Goal: Information Seeking & Learning: Learn about a topic

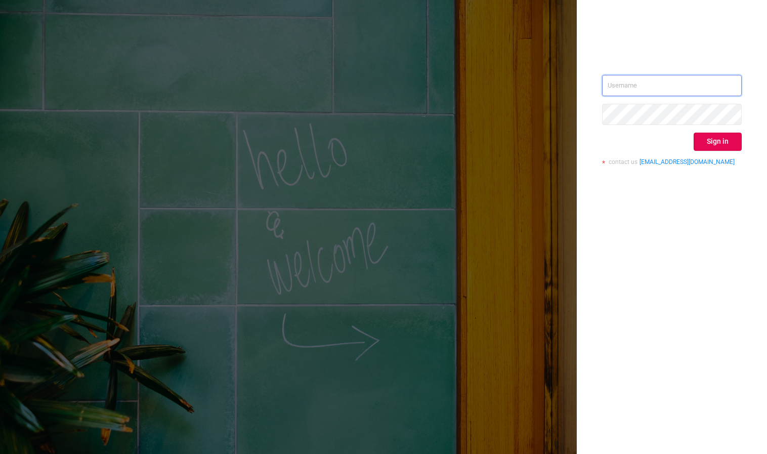
type input "[PERSON_NAME][EMAIL_ADDRESS][DOMAIN_NAME]"
click at [729, 150] on div "[PERSON_NAME][EMAIL_ADDRESS][DOMAIN_NAME] Sign in contact us [EMAIL_ADDRESS][DO…" at bounding box center [672, 124] width 140 height 98
click at [729, 146] on button "Sign in" at bounding box center [718, 142] width 48 height 18
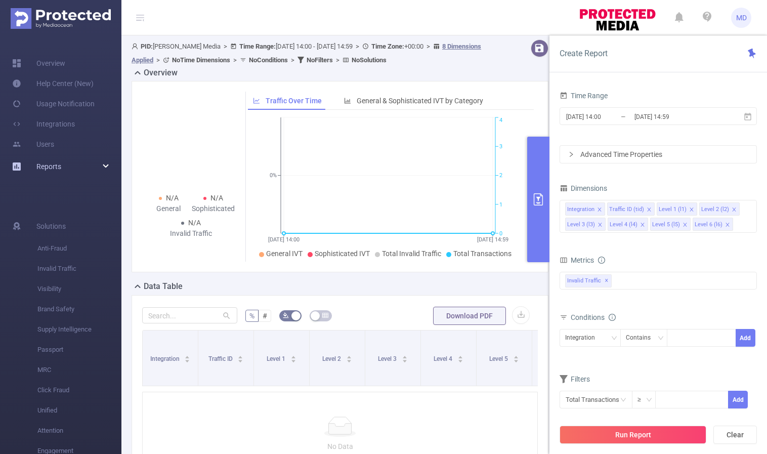
click at [82, 162] on div "Reports" at bounding box center [60, 166] width 121 height 20
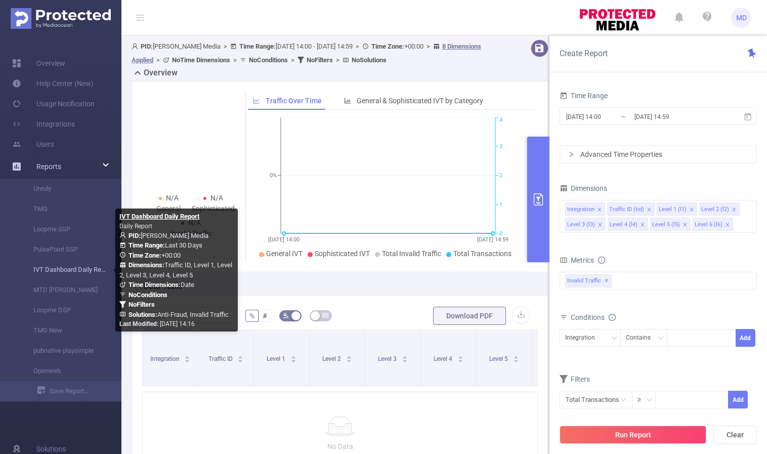
click at [59, 272] on link "IVT Dashboard Daily Report" at bounding box center [64, 270] width 89 height 20
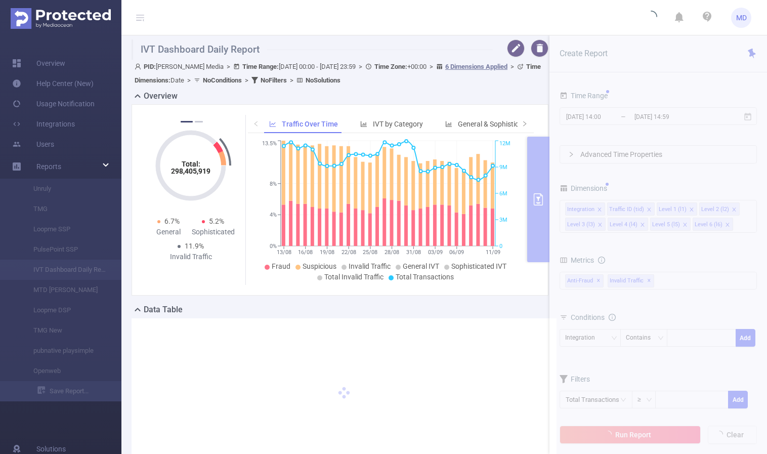
type input "[DATE] 00:00"
type input "[DATE] 23:59"
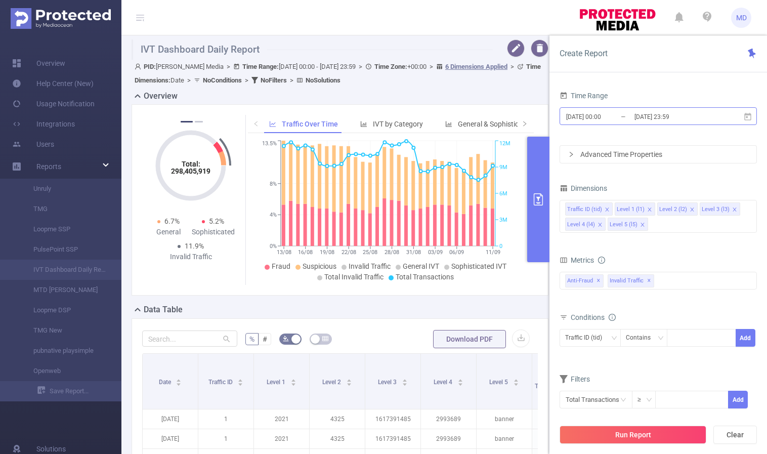
click at [658, 117] on input "[DATE] 23:59" at bounding box center [674, 117] width 82 height 14
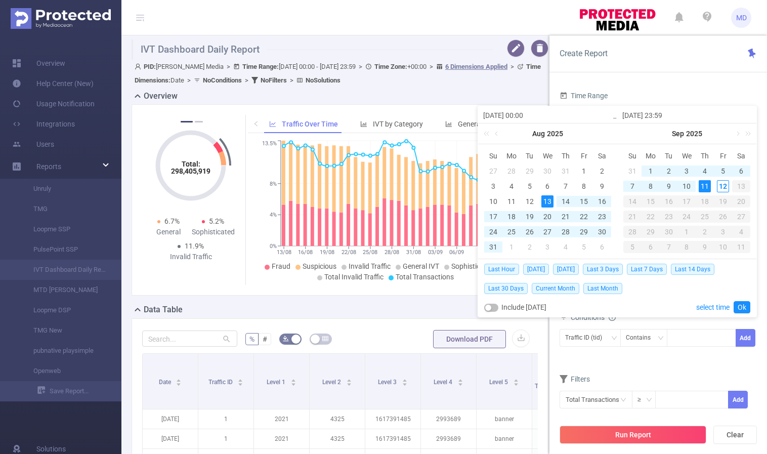
click at [704, 186] on div "11" at bounding box center [705, 186] width 12 height 12
type input "[DATE] 00:00"
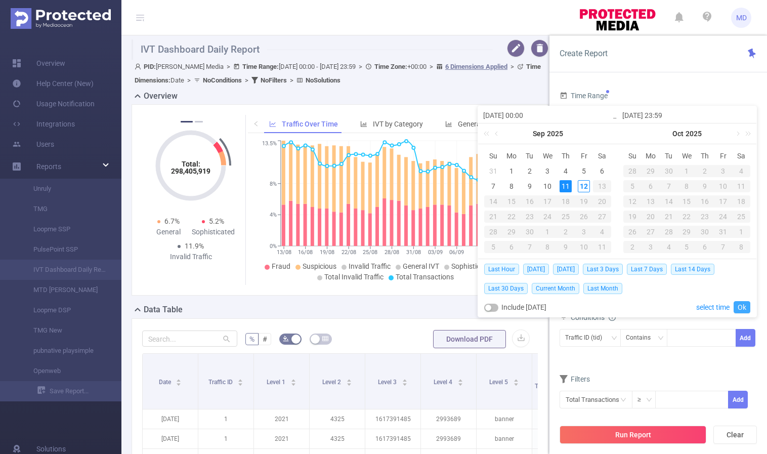
click at [741, 306] on link "Ok" at bounding box center [741, 307] width 17 height 12
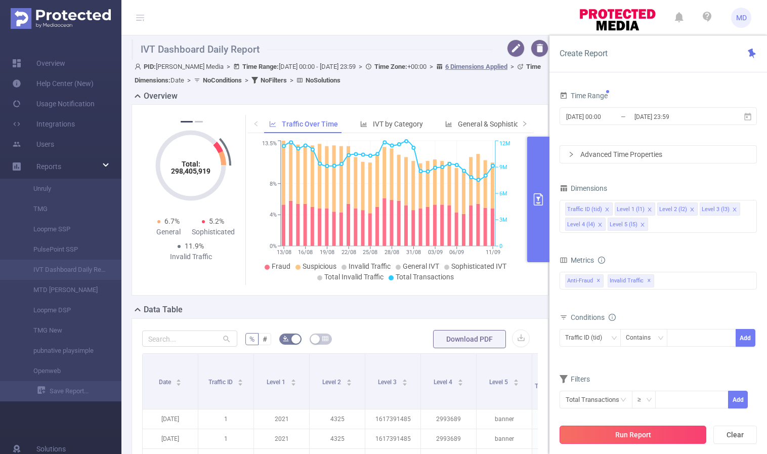
click at [629, 436] on button "Run Report" at bounding box center [632, 434] width 147 height 18
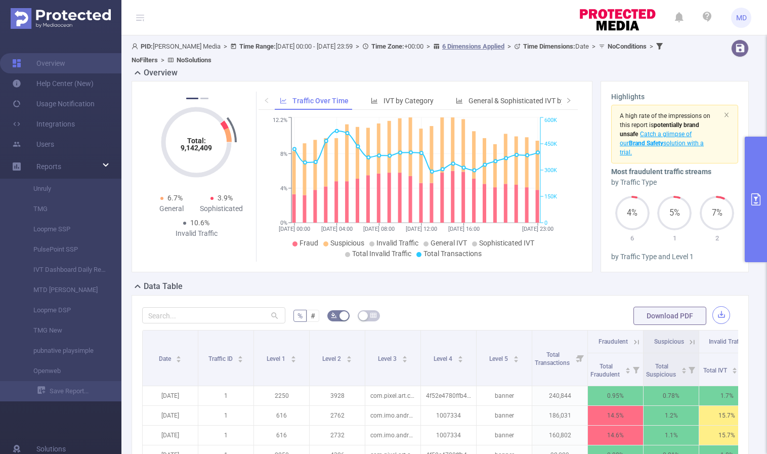
click at [713, 319] on button "button" at bounding box center [721, 315] width 18 height 18
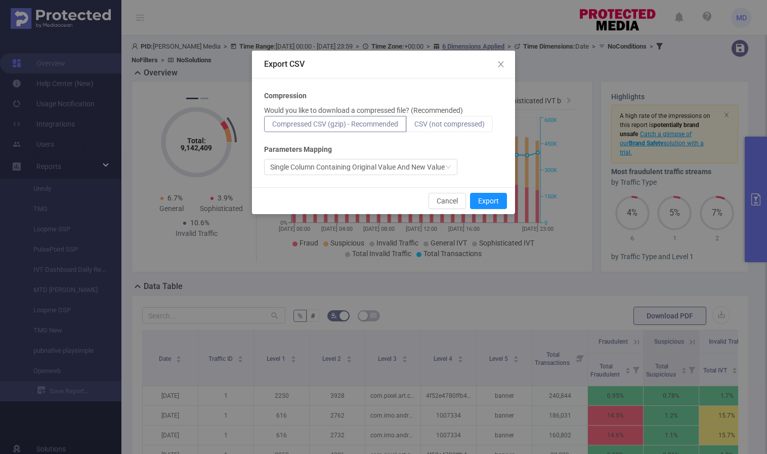
click at [431, 124] on span "CSV (not compressed)" at bounding box center [449, 124] width 70 height 8
click at [414, 126] on input "CSV (not compressed)" at bounding box center [414, 126] width 0 height 0
click at [497, 202] on button "Export" at bounding box center [488, 201] width 37 height 16
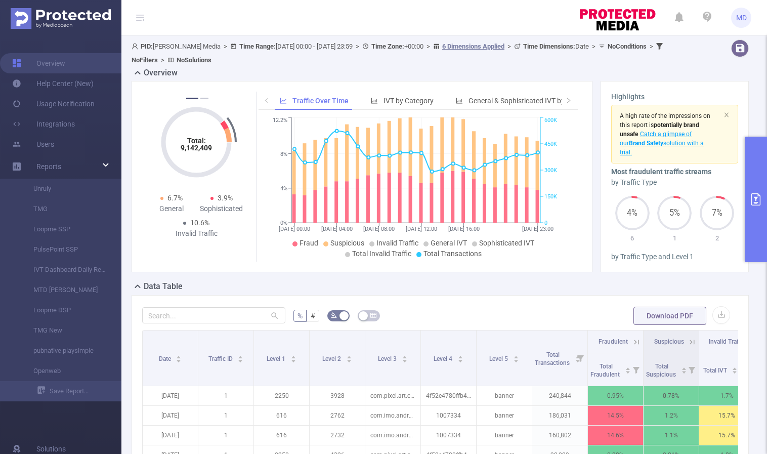
click at [754, 196] on icon "primary" at bounding box center [756, 199] width 12 height 12
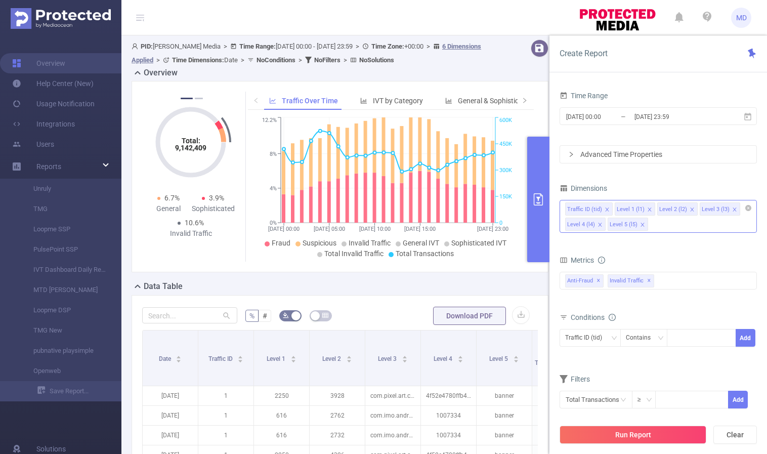
click at [640, 225] on icon "icon: close" at bounding box center [642, 225] width 4 height 4
click at [689, 210] on icon "icon: close" at bounding box center [691, 209] width 5 height 5
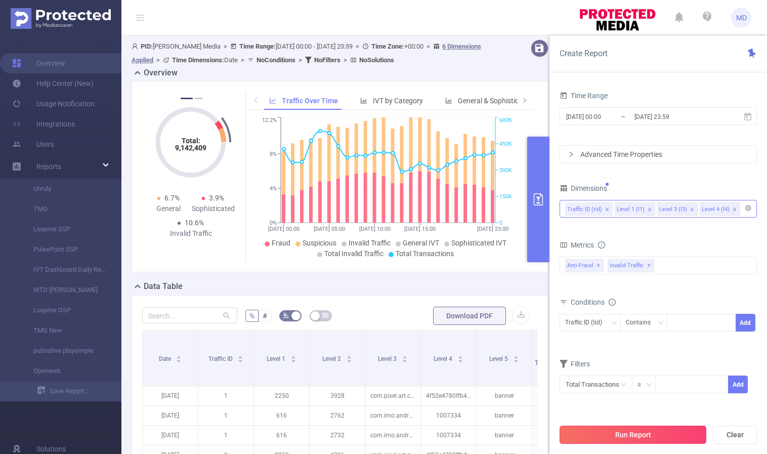
click at [597, 437] on button "Run Report" at bounding box center [632, 434] width 147 height 18
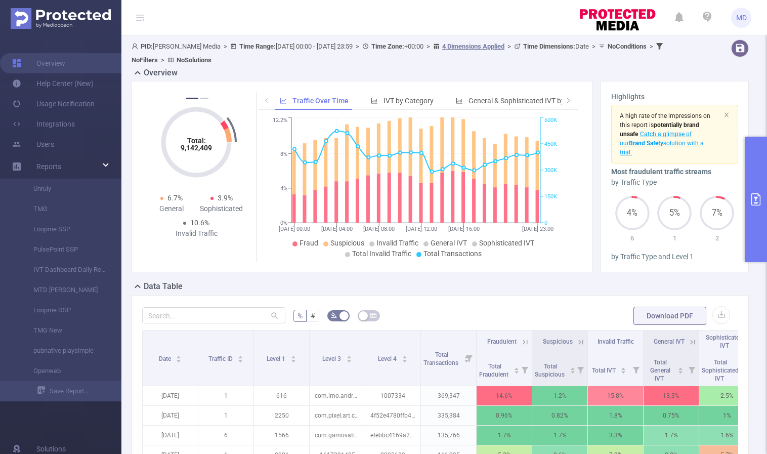
scroll to position [279, 0]
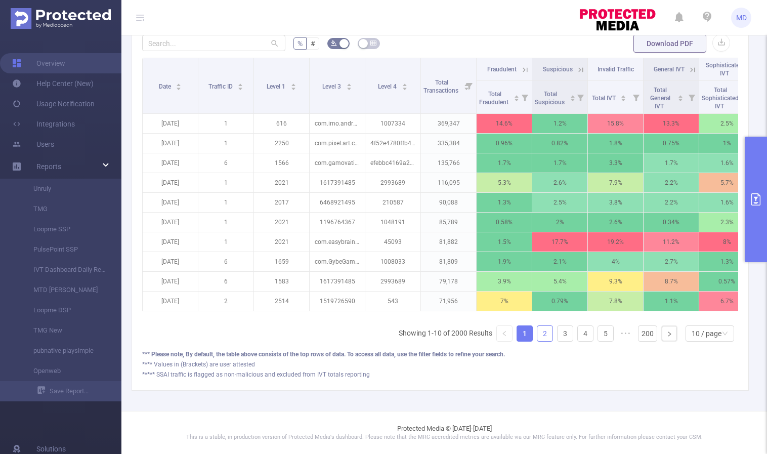
click at [537, 335] on link "2" at bounding box center [544, 333] width 15 height 15
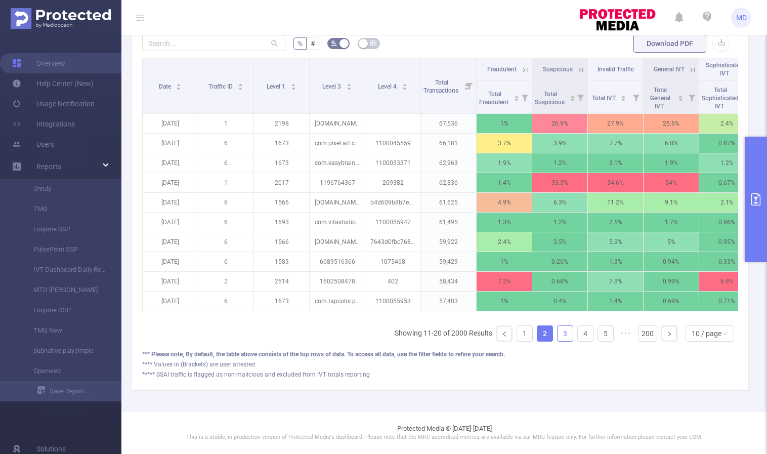
click at [557, 335] on link "3" at bounding box center [564, 333] width 15 height 15
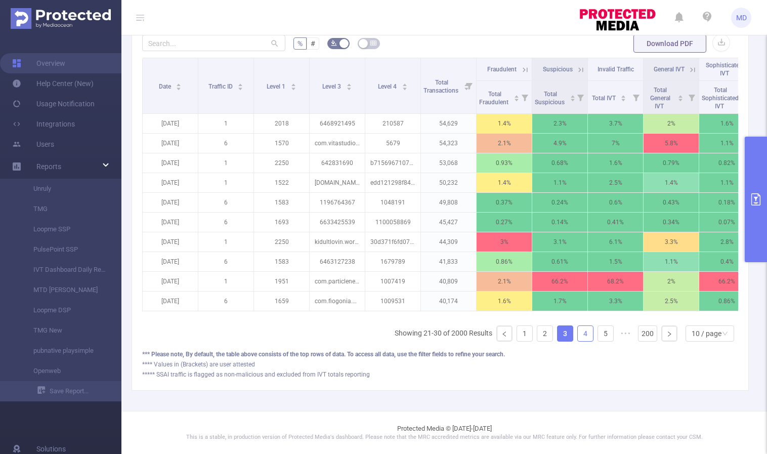
click at [578, 333] on link "4" at bounding box center [585, 333] width 15 height 15
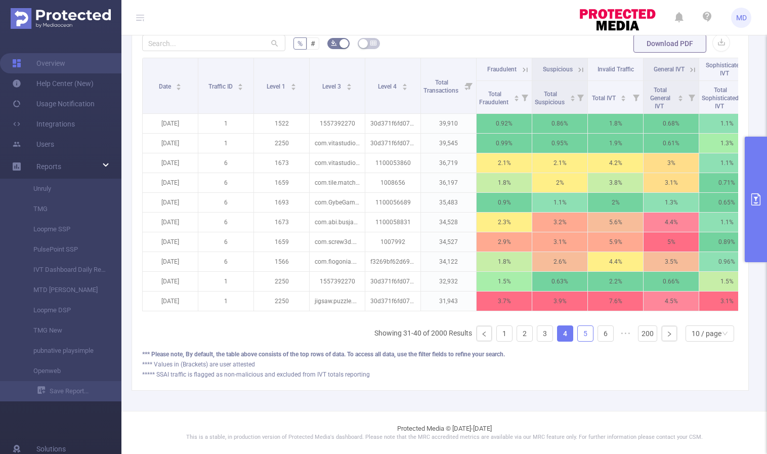
click at [578, 334] on link "5" at bounding box center [585, 333] width 15 height 15
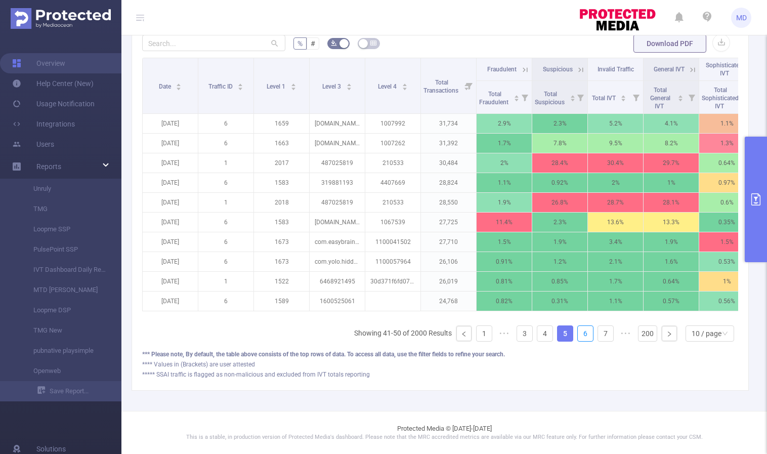
click at [578, 334] on link "6" at bounding box center [585, 333] width 15 height 15
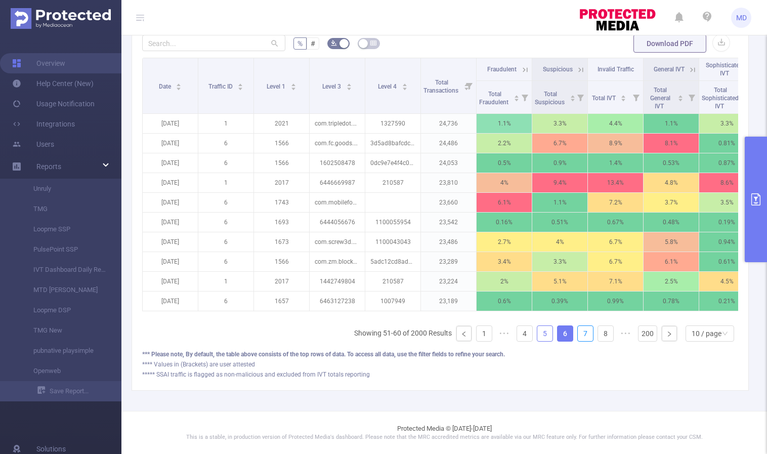
click at [578, 334] on link "7" at bounding box center [585, 333] width 15 height 15
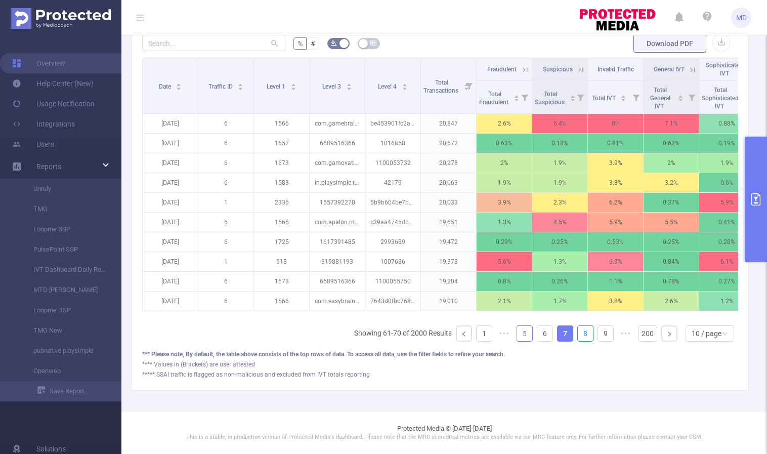
click at [578, 334] on link "8" at bounding box center [585, 333] width 15 height 15
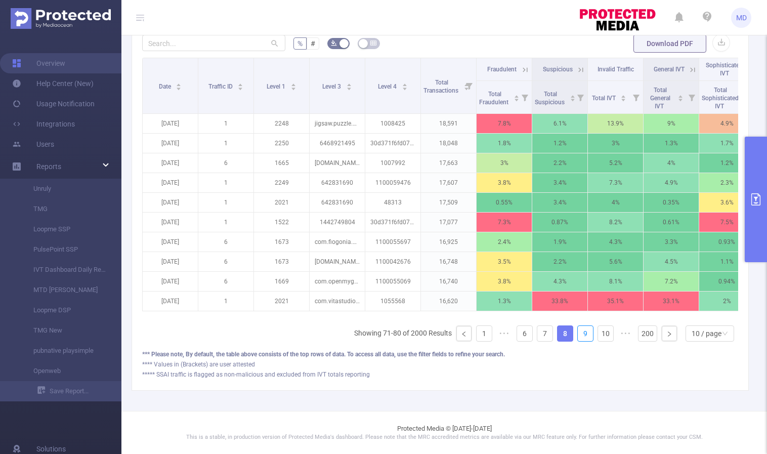
click at [578, 334] on link "9" at bounding box center [585, 333] width 15 height 15
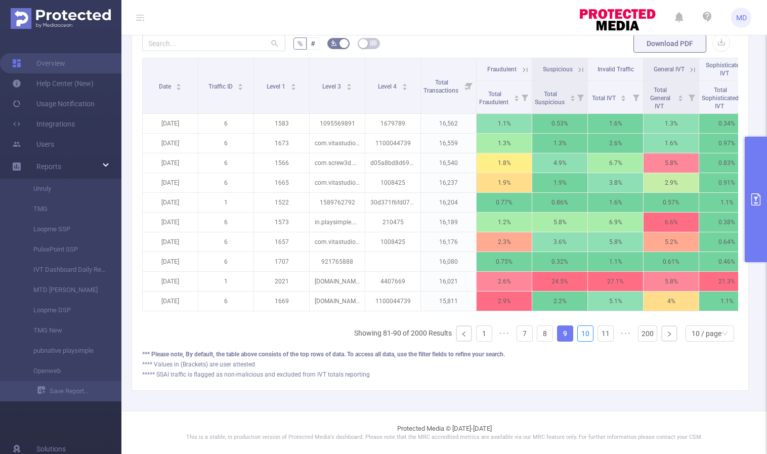
click at [578, 334] on link "10" at bounding box center [585, 333] width 15 height 15
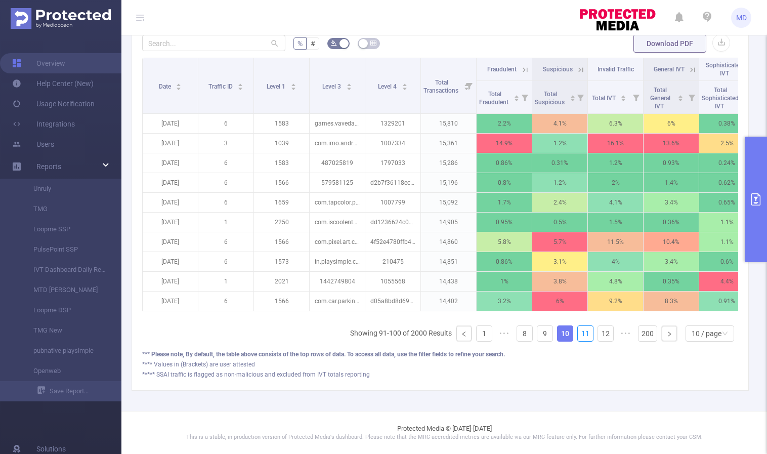
click at [578, 334] on link "11" at bounding box center [585, 333] width 15 height 15
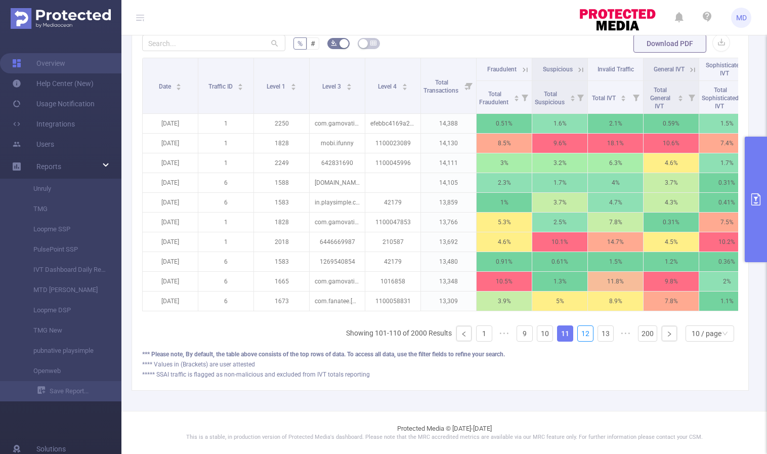
click at [578, 334] on link "12" at bounding box center [585, 333] width 15 height 15
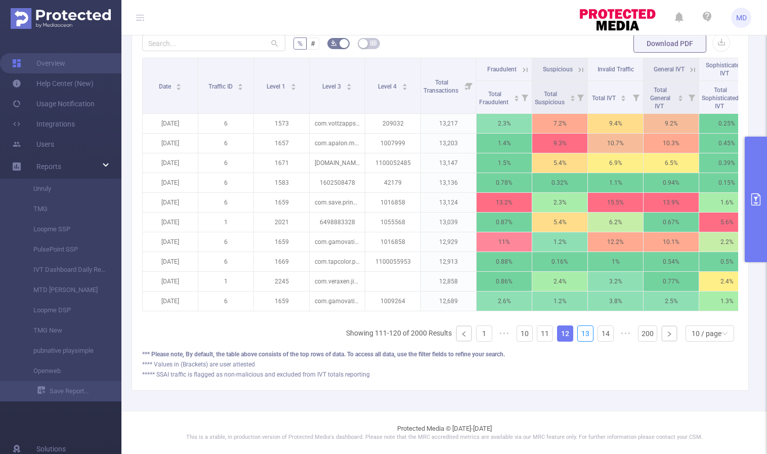
click at [578, 334] on link "13" at bounding box center [585, 333] width 15 height 15
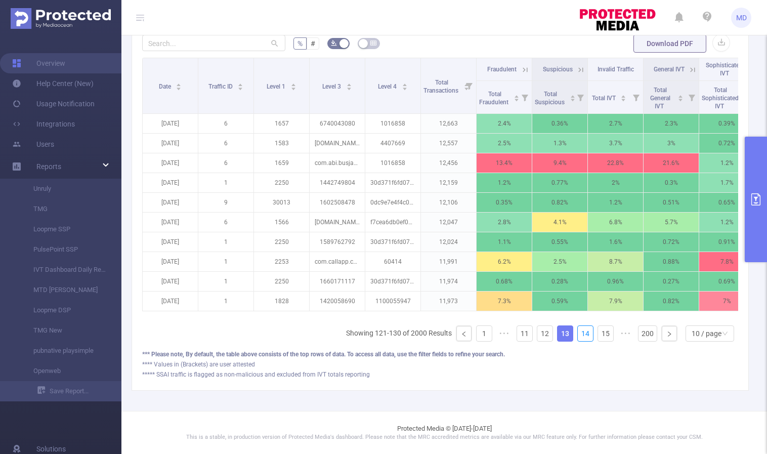
click at [578, 334] on link "14" at bounding box center [585, 333] width 15 height 15
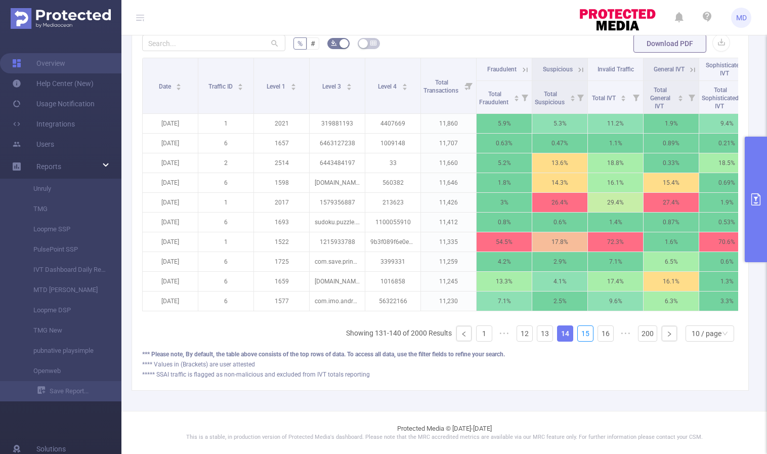
click at [578, 334] on link "15" at bounding box center [585, 333] width 15 height 15
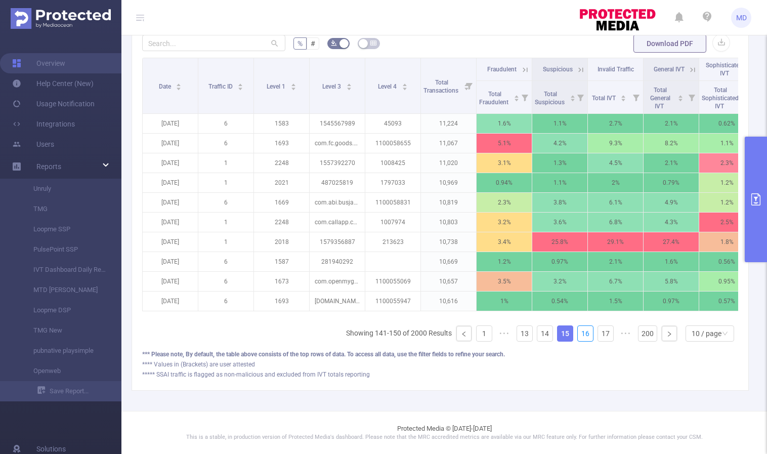
click at [578, 334] on link "16" at bounding box center [585, 333] width 15 height 15
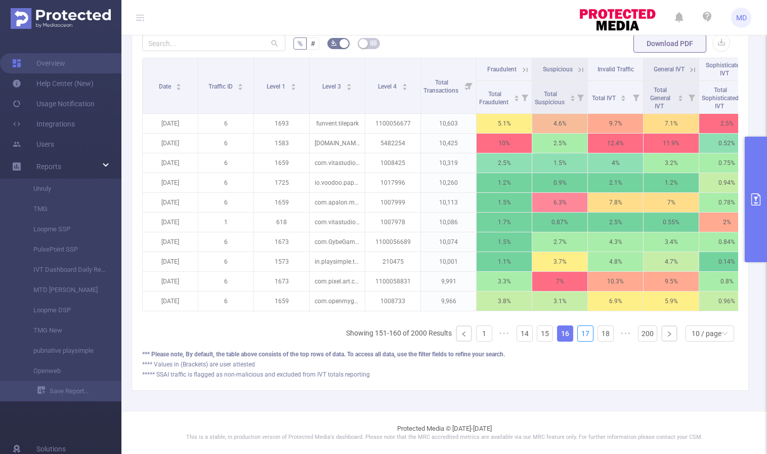
click at [578, 334] on link "17" at bounding box center [585, 333] width 15 height 15
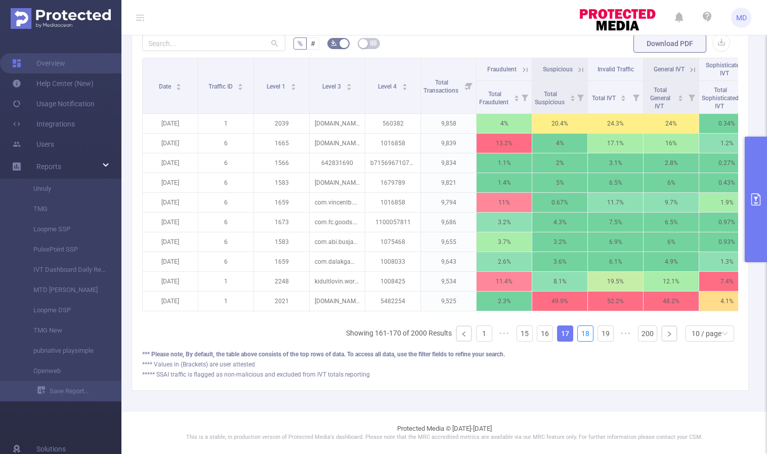
click at [578, 334] on link "18" at bounding box center [585, 333] width 15 height 15
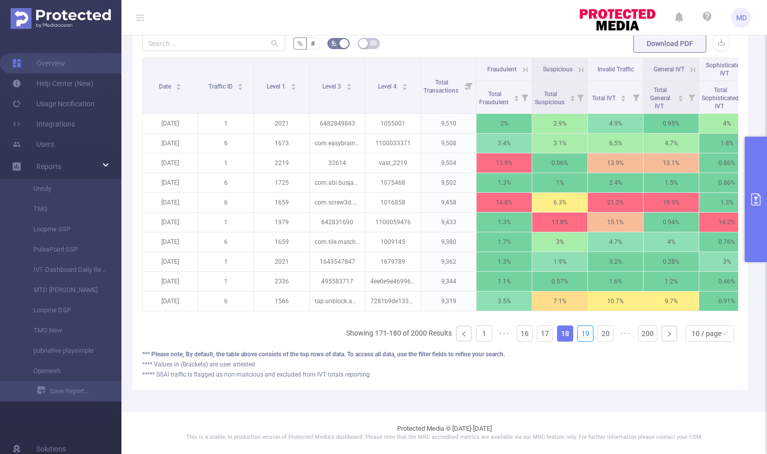
click at [578, 334] on link "19" at bounding box center [585, 333] width 15 height 15
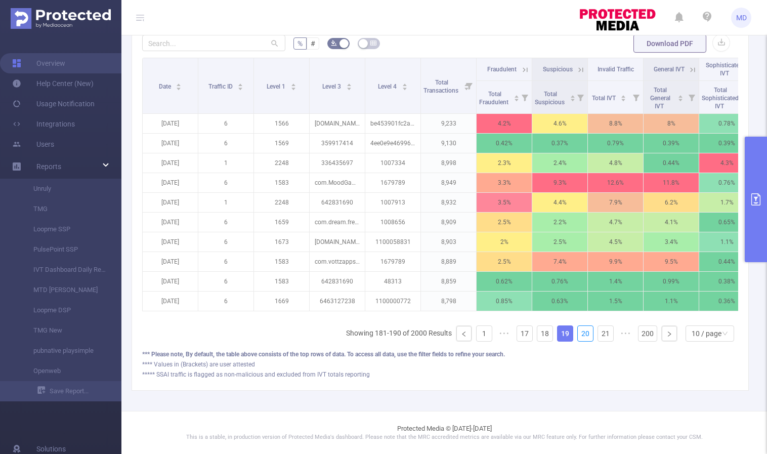
click at [578, 334] on link "20" at bounding box center [585, 333] width 15 height 15
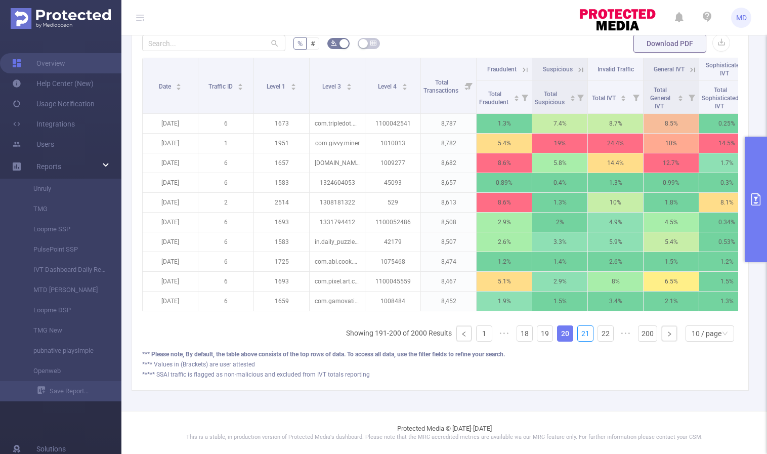
click at [578, 334] on link "21" at bounding box center [585, 333] width 15 height 15
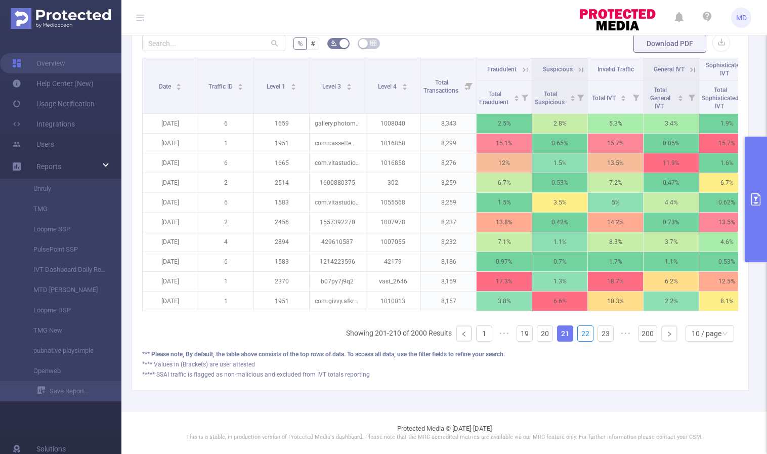
click at [578, 334] on link "22" at bounding box center [585, 333] width 15 height 15
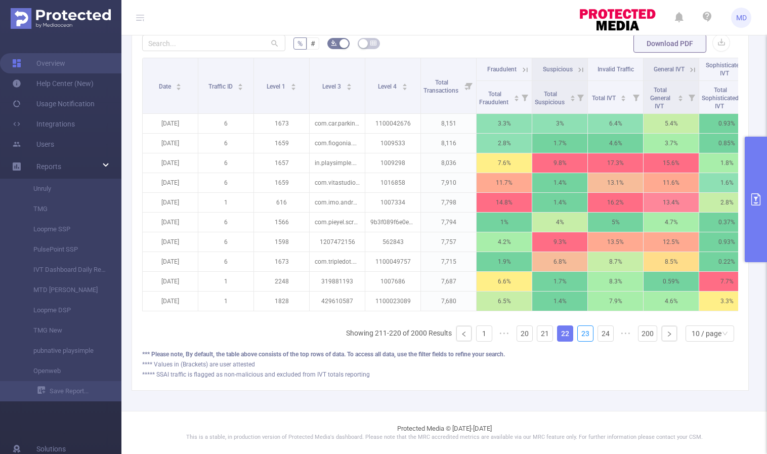
click at [578, 334] on link "23" at bounding box center [585, 333] width 15 height 15
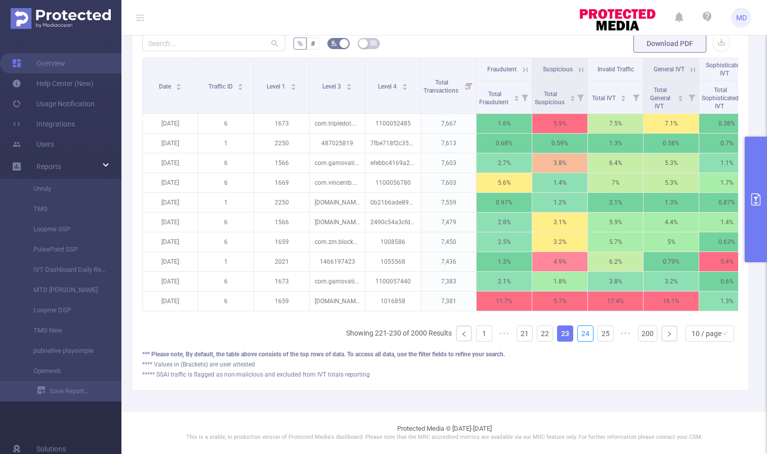
click at [578, 334] on link "24" at bounding box center [585, 333] width 15 height 15
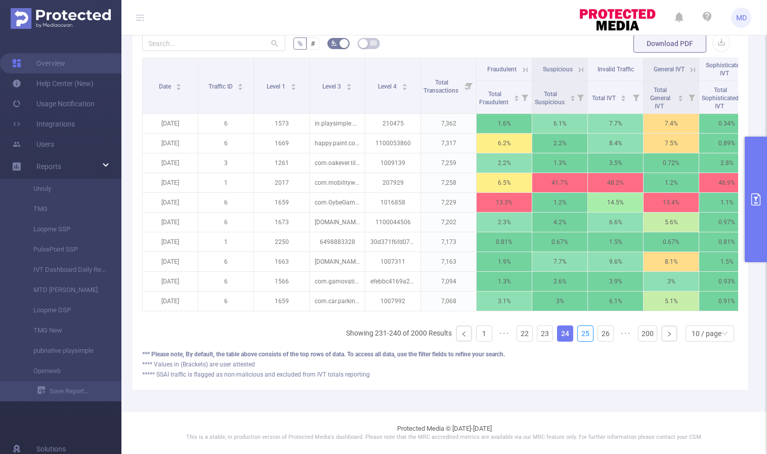
click at [578, 334] on link "25" at bounding box center [585, 333] width 15 height 15
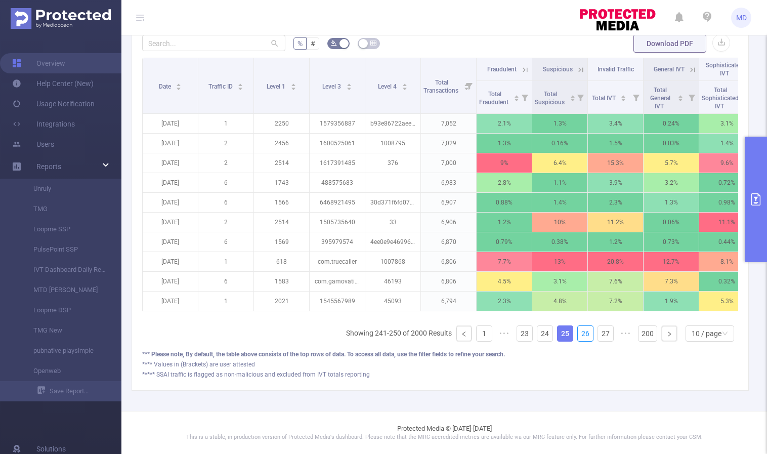
click at [578, 334] on link "26" at bounding box center [585, 333] width 15 height 15
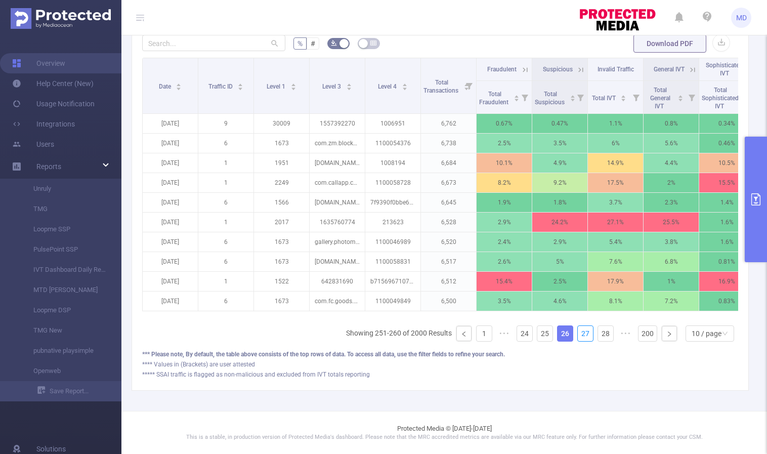
click at [578, 334] on link "27" at bounding box center [585, 333] width 15 height 15
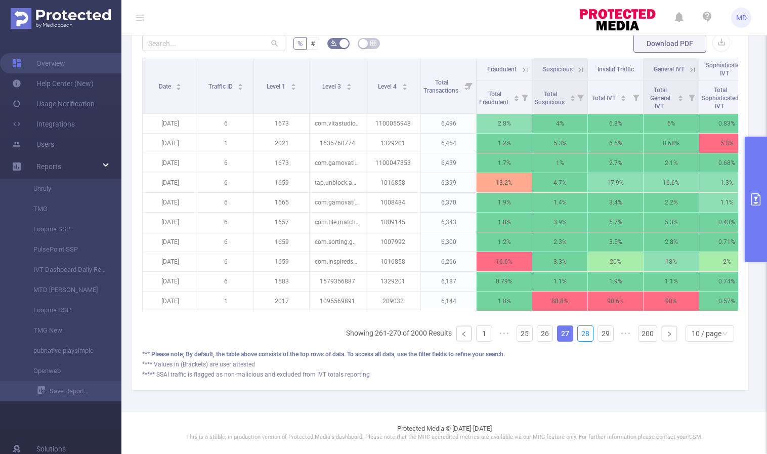
click at [578, 334] on link "28" at bounding box center [585, 333] width 15 height 15
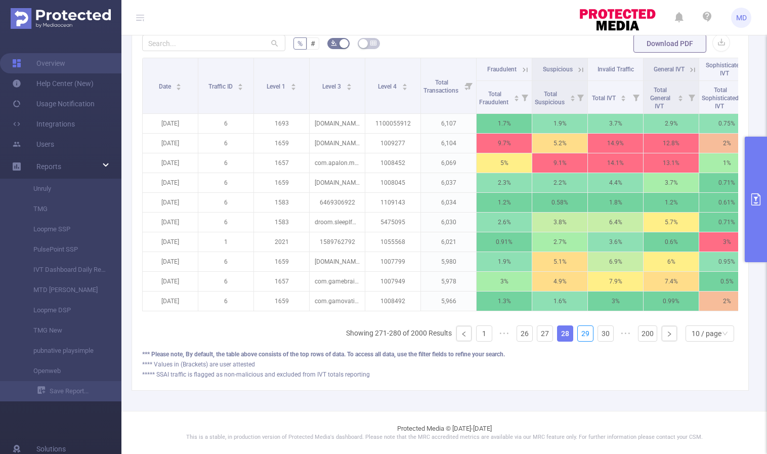
click at [578, 334] on link "29" at bounding box center [585, 333] width 15 height 15
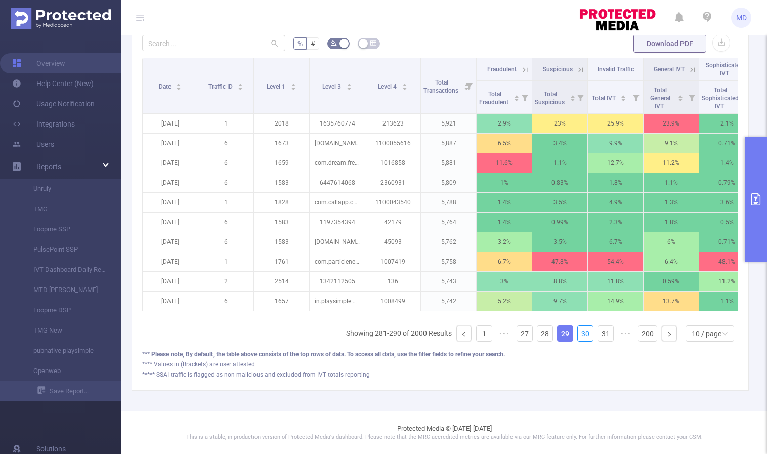
click at [578, 334] on link "30" at bounding box center [585, 333] width 15 height 15
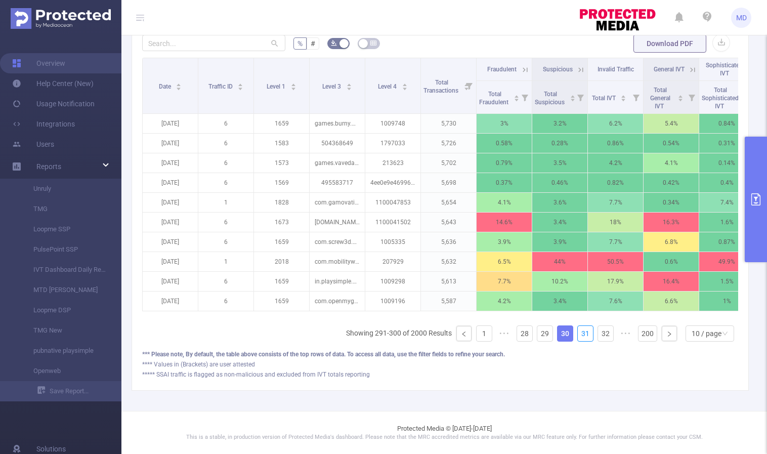
click at [578, 334] on link "31" at bounding box center [585, 333] width 15 height 15
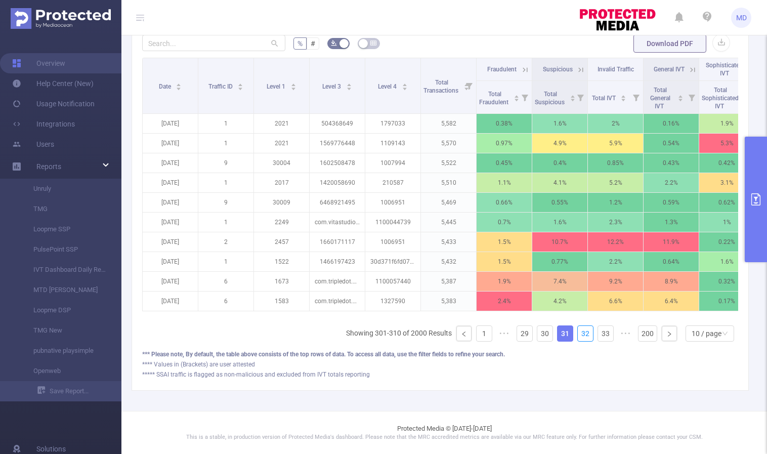
click at [578, 334] on link "32" at bounding box center [585, 333] width 15 height 15
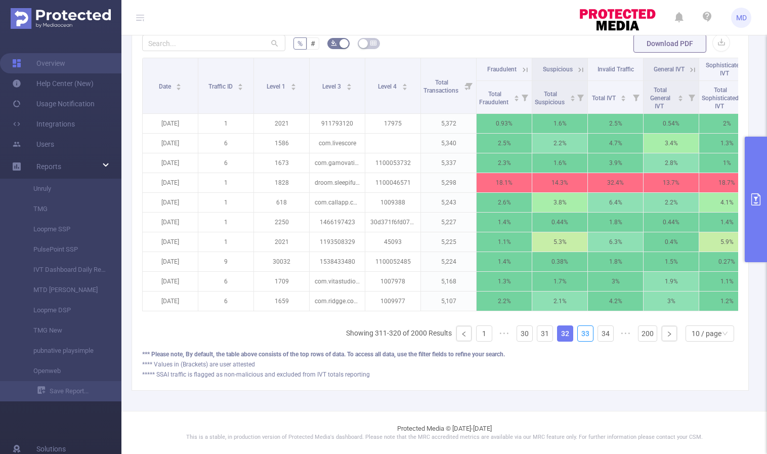
click at [578, 334] on link "33" at bounding box center [585, 333] width 15 height 15
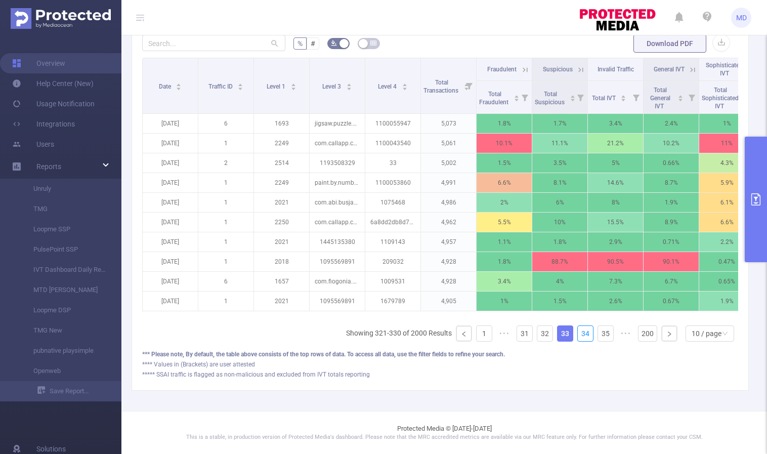
click at [578, 334] on link "34" at bounding box center [585, 333] width 15 height 15
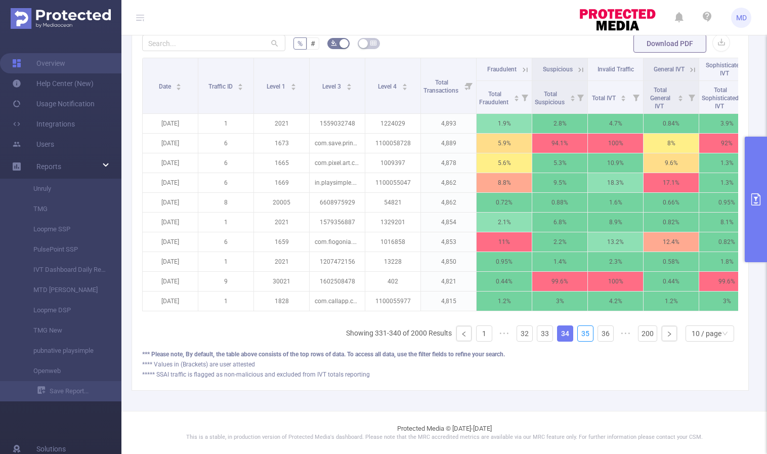
click at [578, 334] on link "35" at bounding box center [585, 333] width 15 height 15
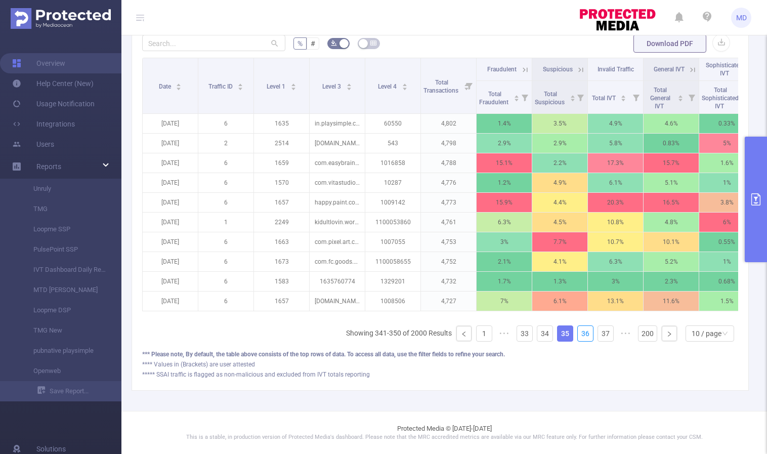
click at [578, 334] on link "36" at bounding box center [585, 333] width 15 height 15
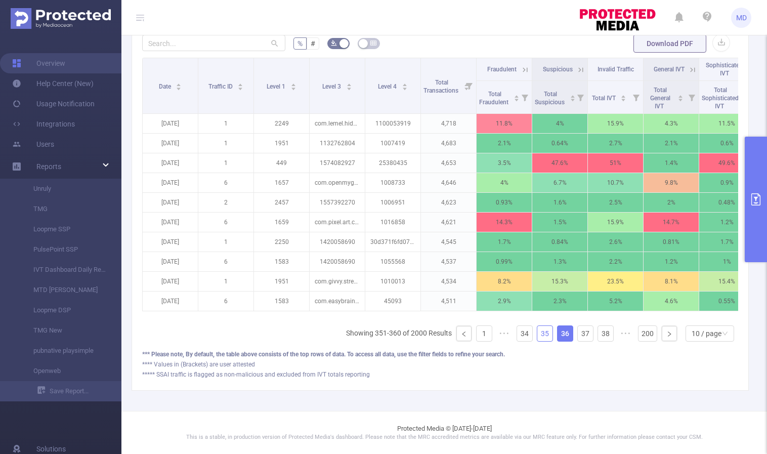
click at [538, 334] on link "35" at bounding box center [544, 333] width 15 height 15
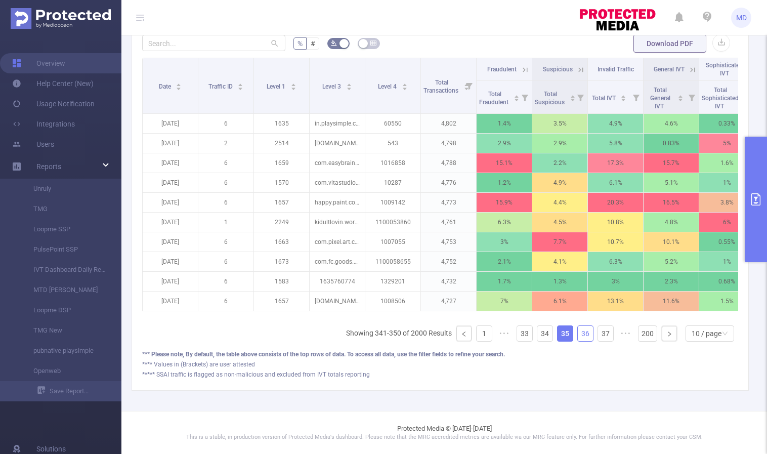
click at [581, 334] on link "36" at bounding box center [585, 333] width 15 height 15
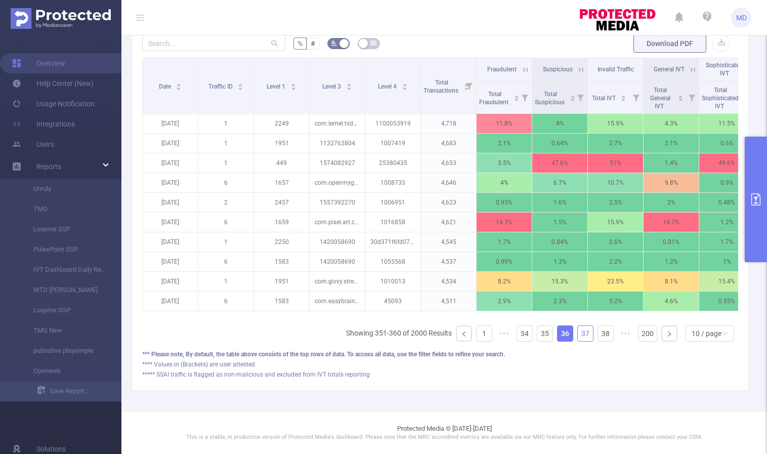
click at [578, 333] on link "37" at bounding box center [585, 333] width 15 height 15
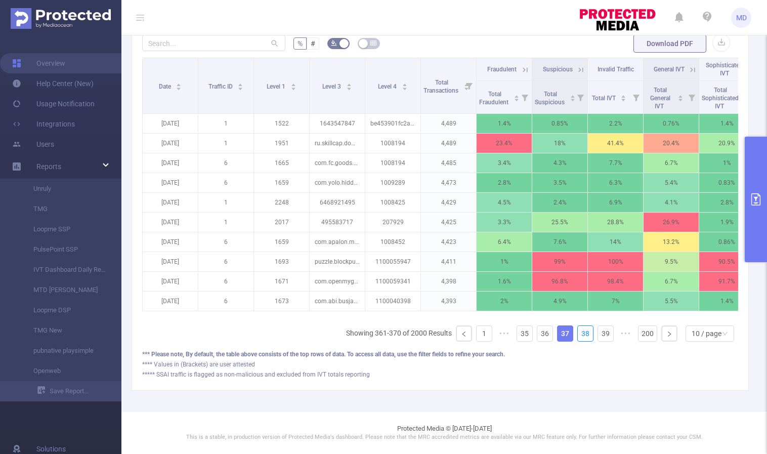
click at [578, 333] on link "38" at bounding box center [585, 333] width 15 height 15
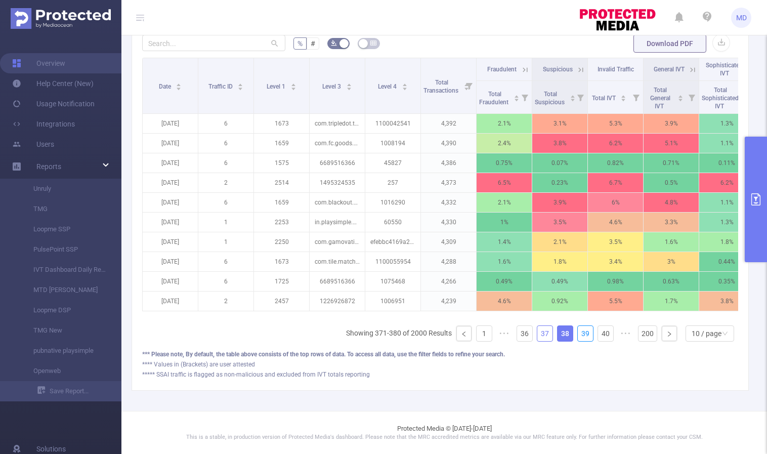
click at [578, 333] on link "39" at bounding box center [585, 333] width 15 height 15
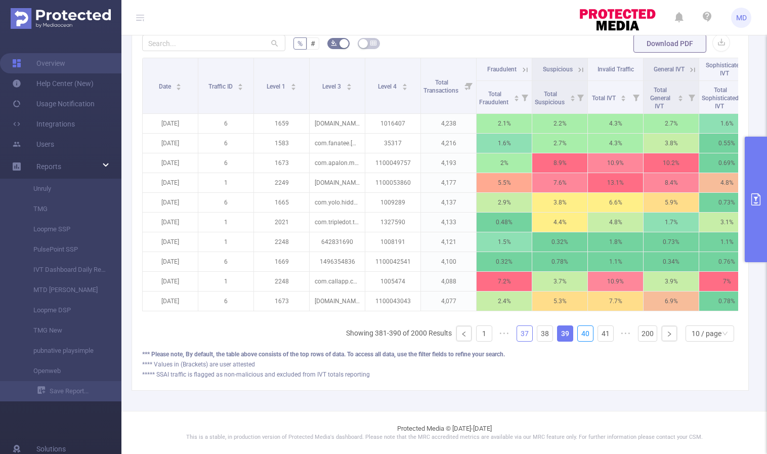
click at [578, 333] on link "40" at bounding box center [585, 333] width 15 height 15
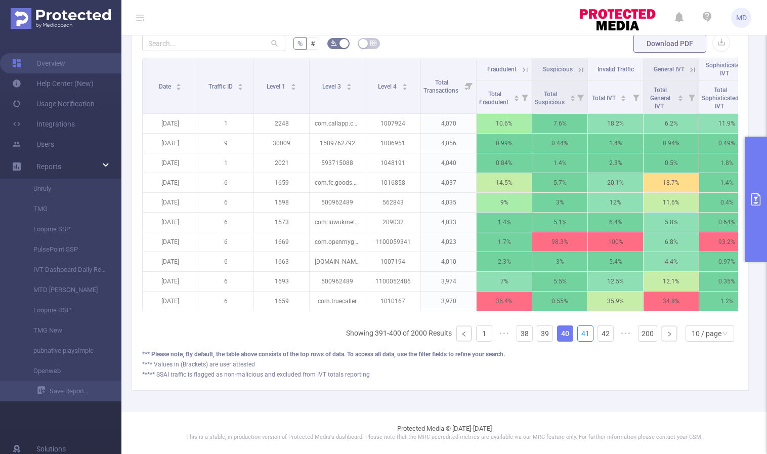
click at [578, 333] on link "41" at bounding box center [585, 333] width 15 height 15
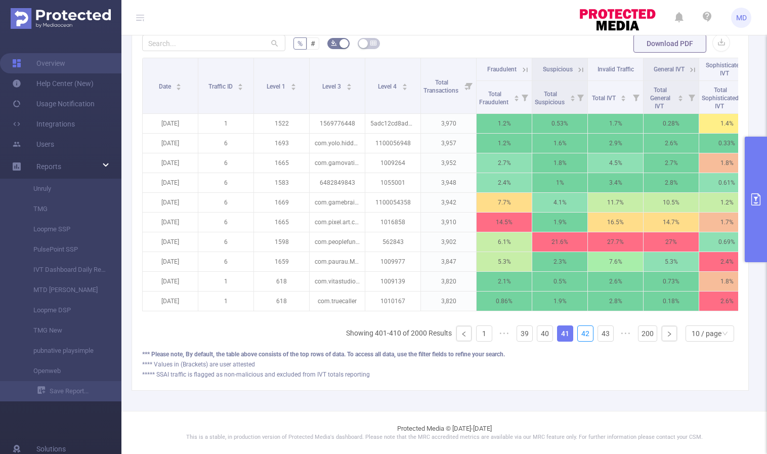
click at [578, 333] on link "42" at bounding box center [585, 333] width 15 height 15
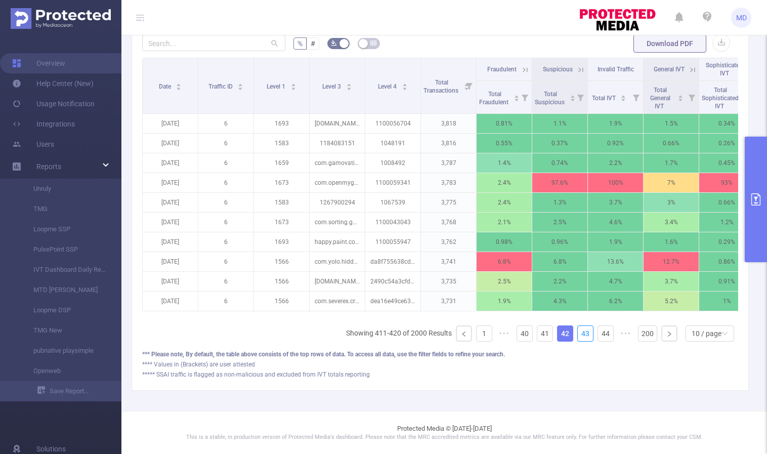
click at [578, 333] on link "43" at bounding box center [585, 333] width 15 height 15
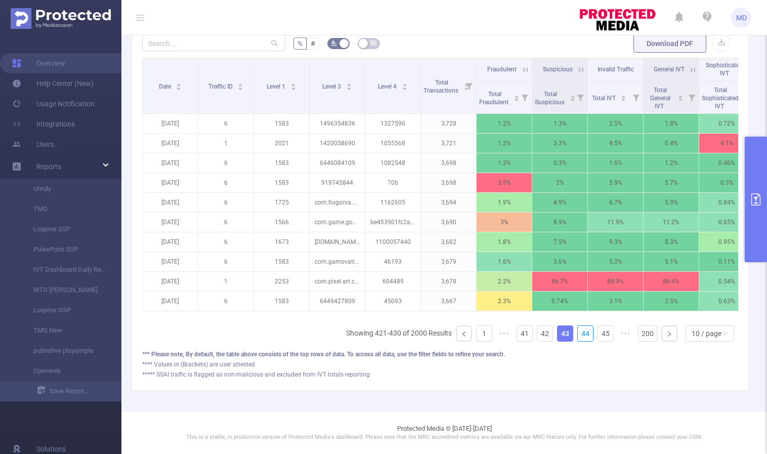
click at [578, 333] on link "44" at bounding box center [585, 333] width 15 height 15
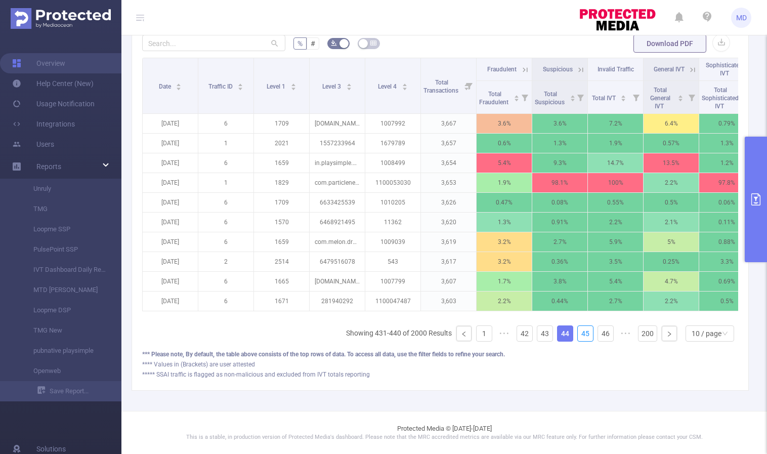
click at [578, 333] on link "45" at bounding box center [585, 333] width 15 height 15
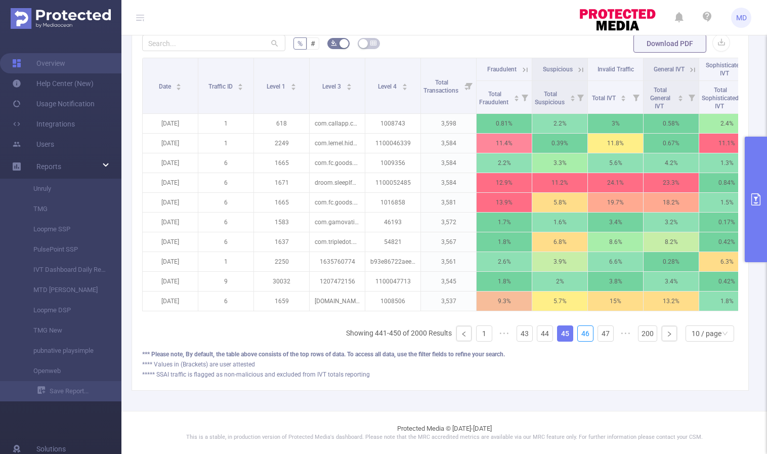
click at [578, 333] on link "46" at bounding box center [585, 333] width 15 height 15
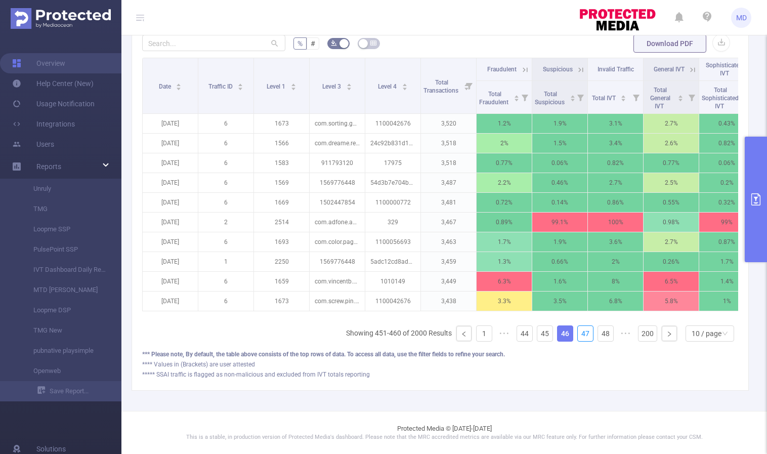
click at [578, 333] on link "47" at bounding box center [585, 333] width 15 height 15
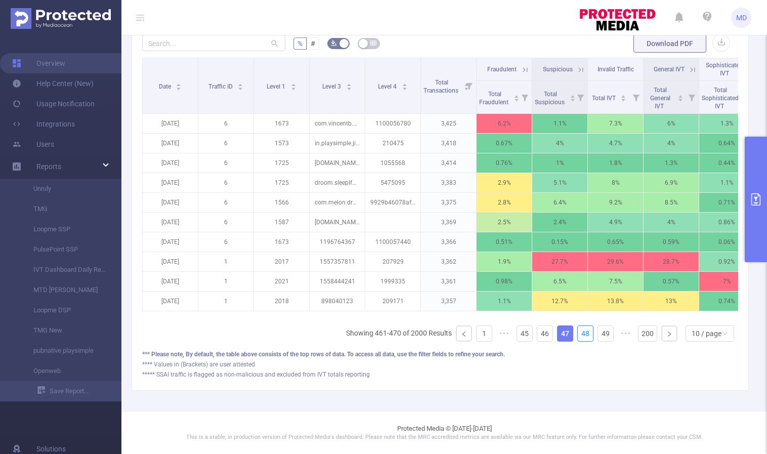
click at [578, 333] on link "48" at bounding box center [585, 333] width 15 height 15
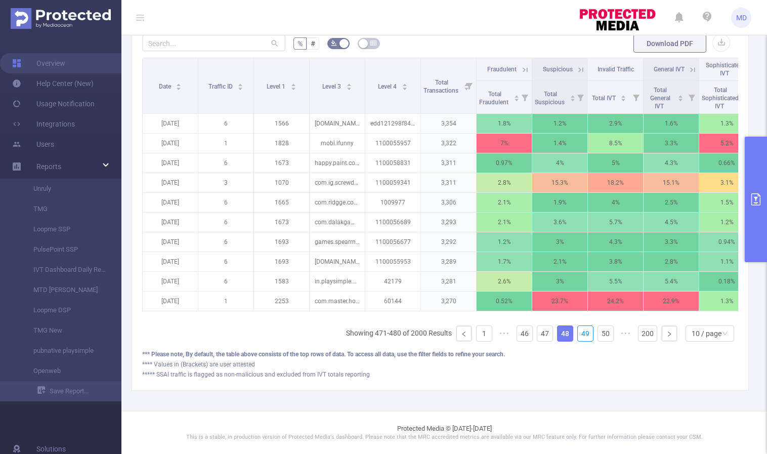
click at [578, 333] on link "49" at bounding box center [585, 333] width 15 height 15
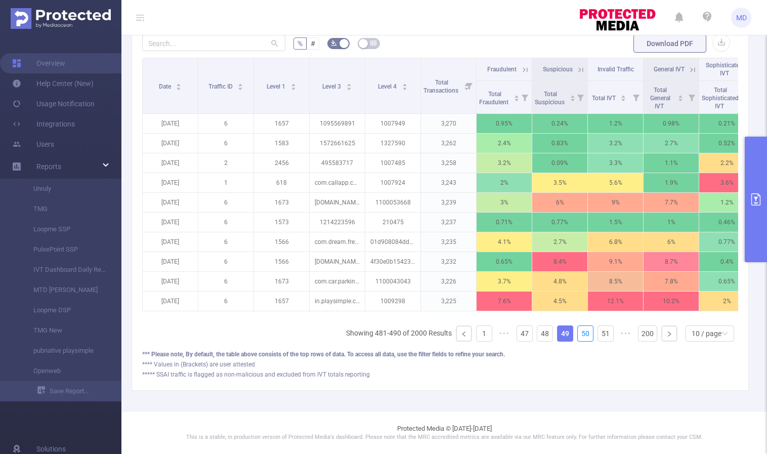
click at [578, 333] on link "50" at bounding box center [585, 333] width 15 height 15
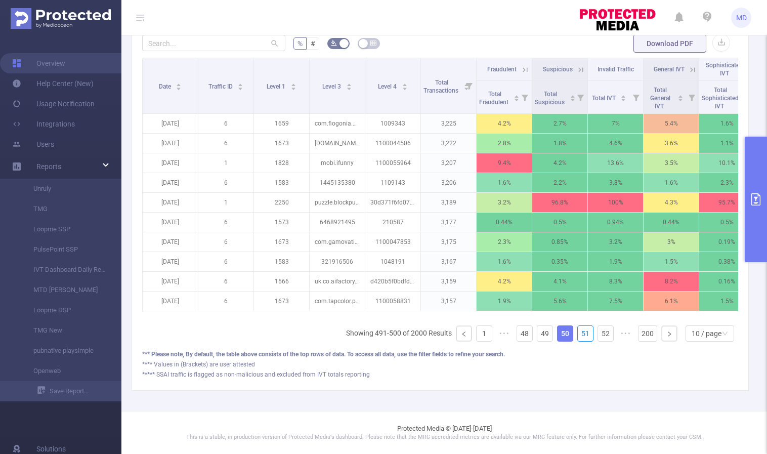
click at [578, 333] on link "51" at bounding box center [585, 333] width 15 height 15
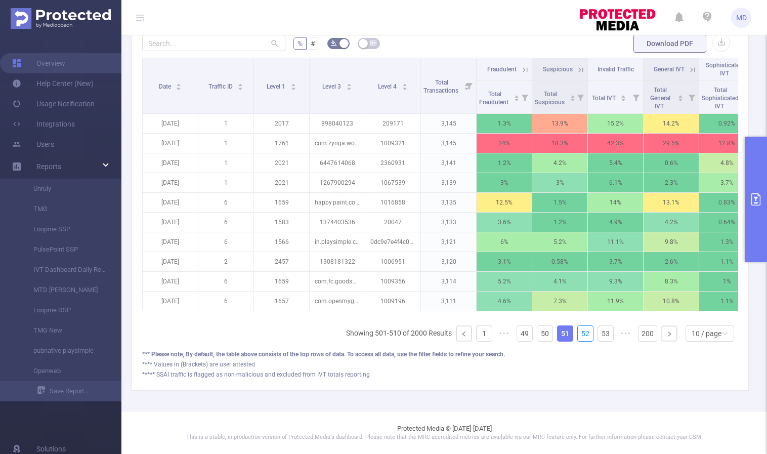
click at [578, 333] on link "52" at bounding box center [585, 333] width 15 height 15
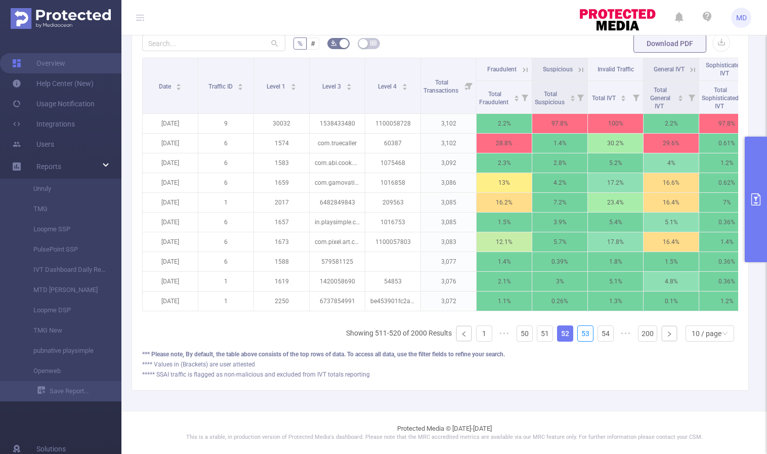
click at [578, 333] on link "53" at bounding box center [585, 333] width 15 height 15
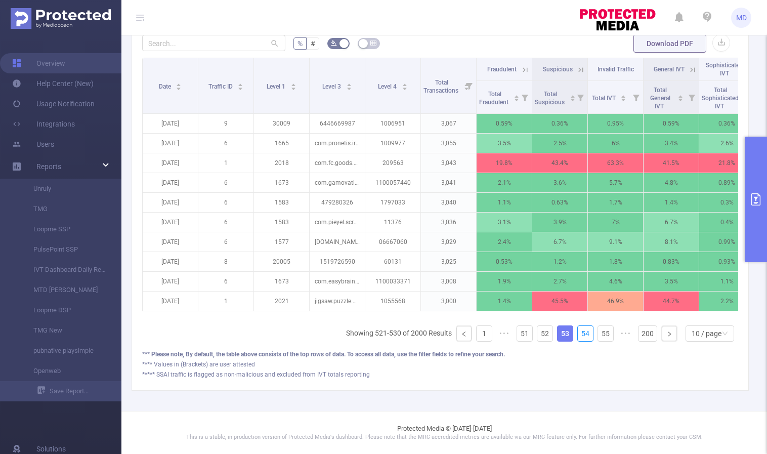
click at [578, 333] on link "54" at bounding box center [585, 333] width 15 height 15
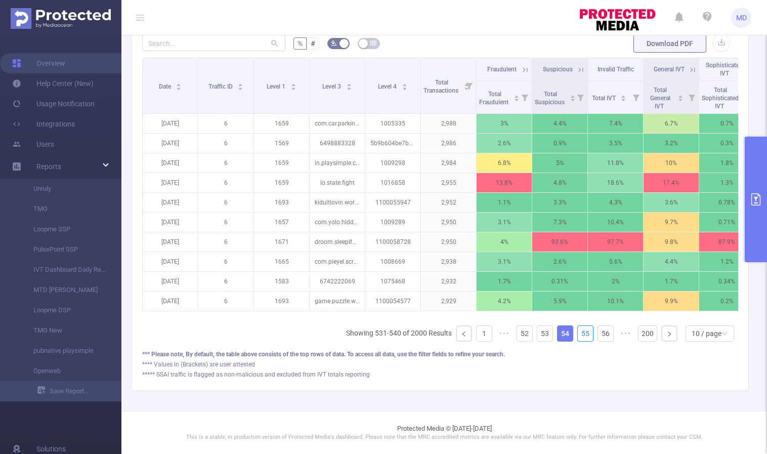
click at [578, 333] on link "55" at bounding box center [585, 333] width 15 height 15
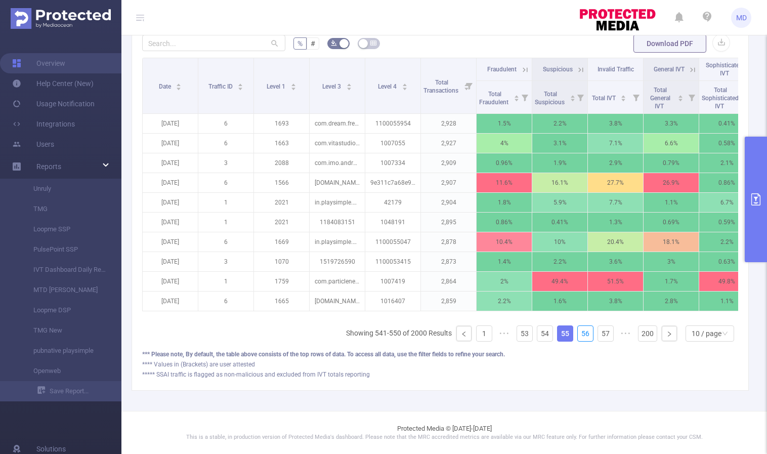
click at [578, 333] on link "56" at bounding box center [585, 333] width 15 height 15
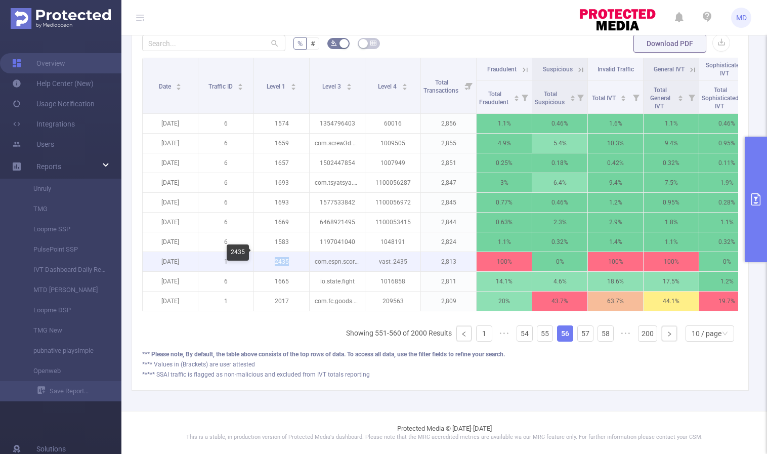
drag, startPoint x: 275, startPoint y: 251, endPoint x: 290, endPoint y: 254, distance: 15.5
click at [290, 254] on p "2435" at bounding box center [281, 261] width 55 height 19
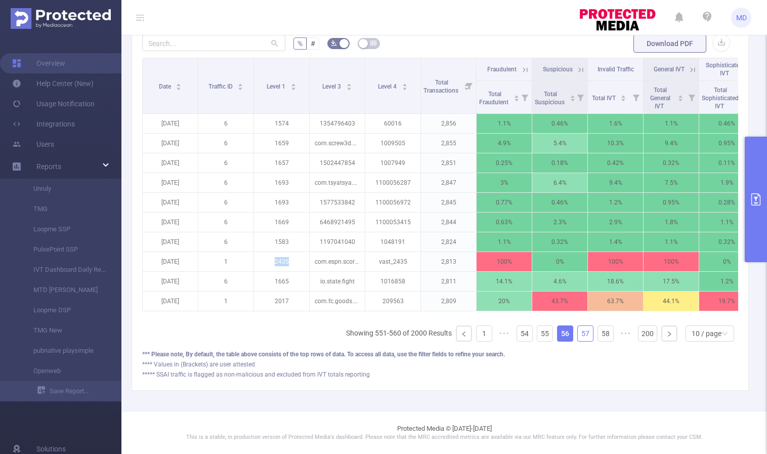
click at [583, 334] on link "57" at bounding box center [585, 333] width 15 height 15
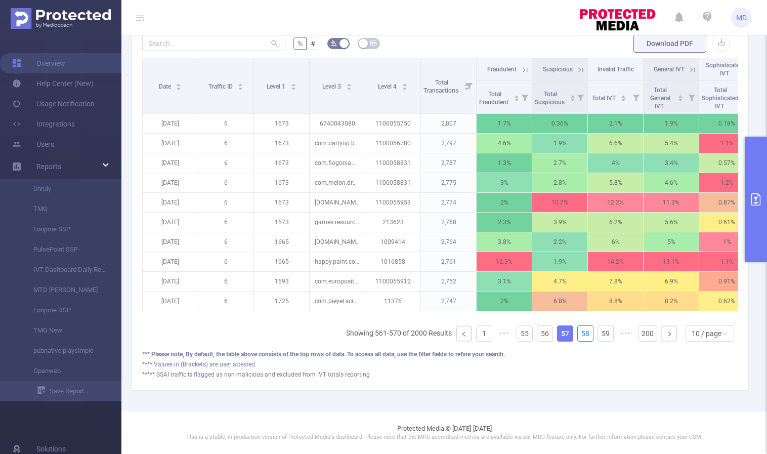
click at [583, 334] on link "58" at bounding box center [585, 333] width 15 height 15
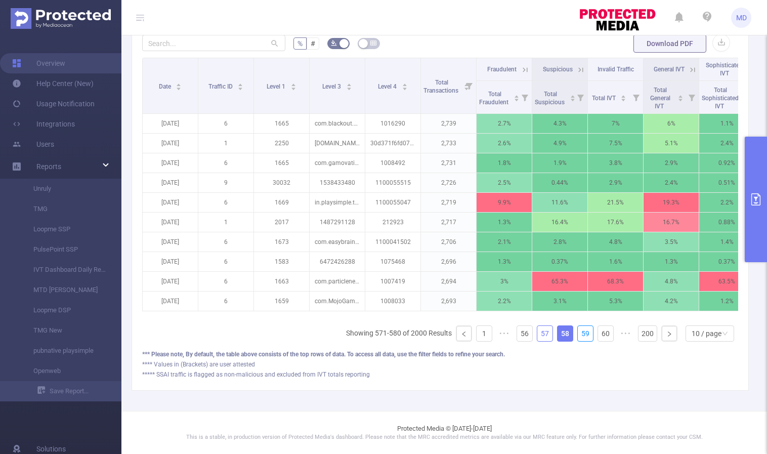
click at [583, 334] on link "59" at bounding box center [585, 333] width 15 height 15
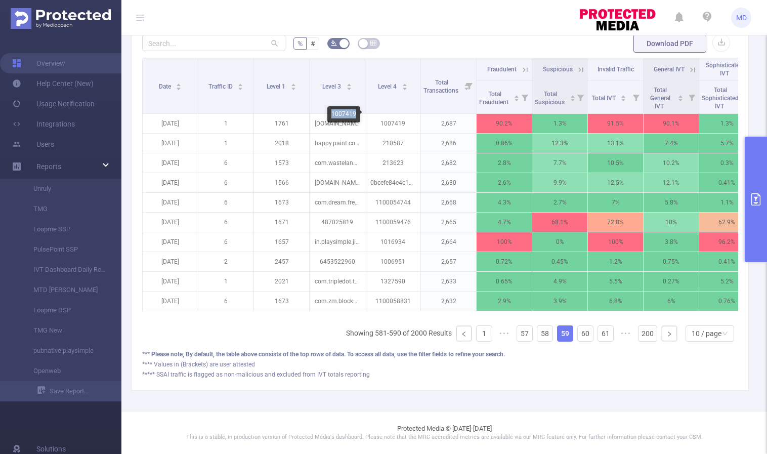
drag, startPoint x: 331, startPoint y: 113, endPoint x: 354, endPoint y: 115, distance: 22.9
click at [354, 115] on div "1007419" at bounding box center [343, 114] width 33 height 16
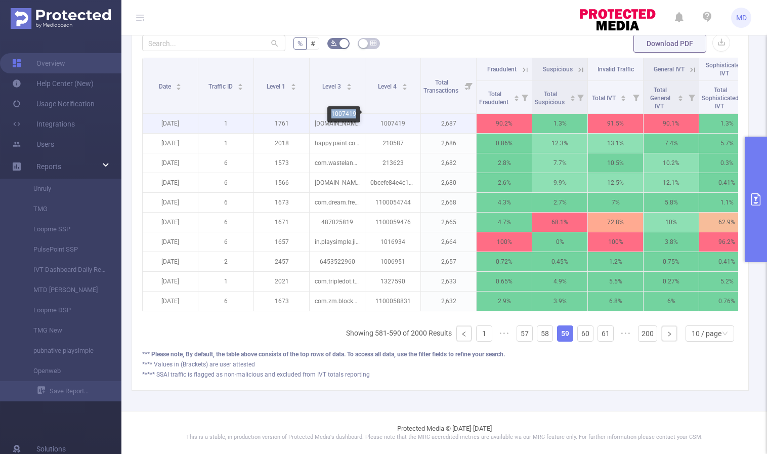
copy div "1007419"
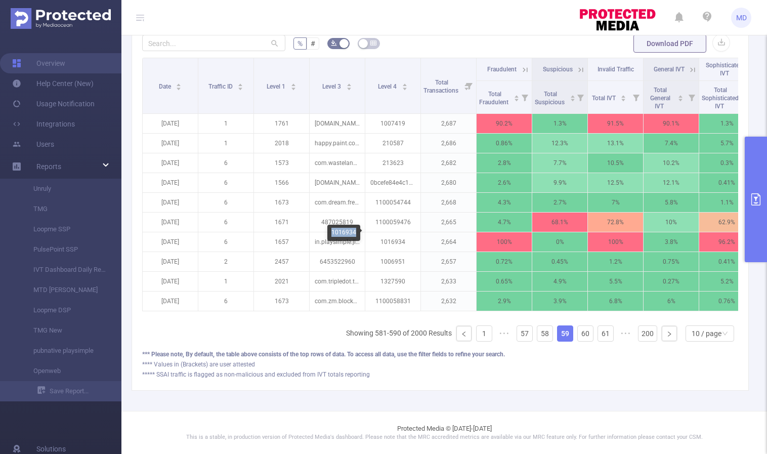
drag, startPoint x: 333, startPoint y: 231, endPoint x: 356, endPoint y: 232, distance: 22.8
click at [356, 232] on div "1016934" at bounding box center [343, 233] width 33 height 16
copy div "1016934"
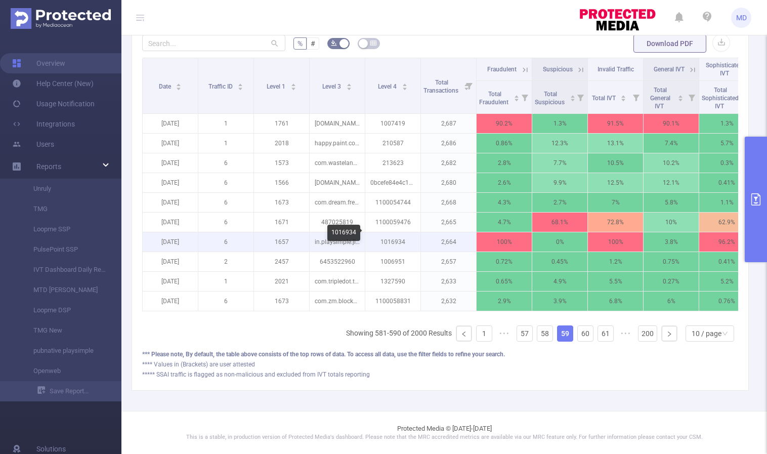
click at [389, 236] on p "1016934" at bounding box center [392, 241] width 55 height 19
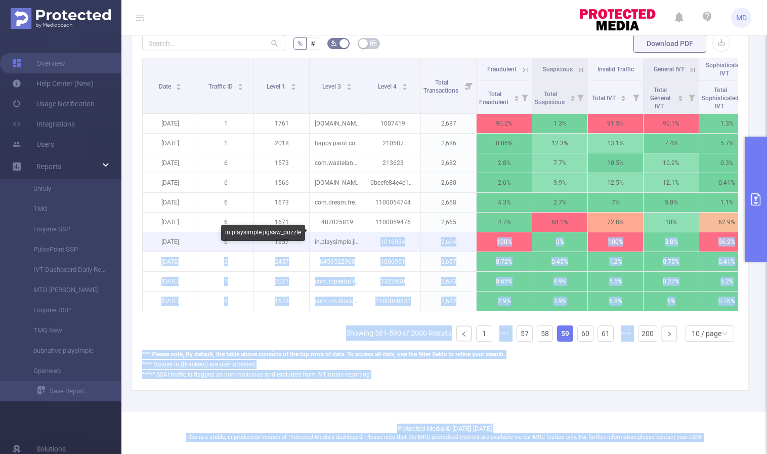
drag, startPoint x: 331, startPoint y: 231, endPoint x: 356, endPoint y: 232, distance: 24.8
click at [356, 232] on body "MD Overview Help Center (New) Usage Notification Integrations Users Reports Unr…" at bounding box center [383, 227] width 767 height 454
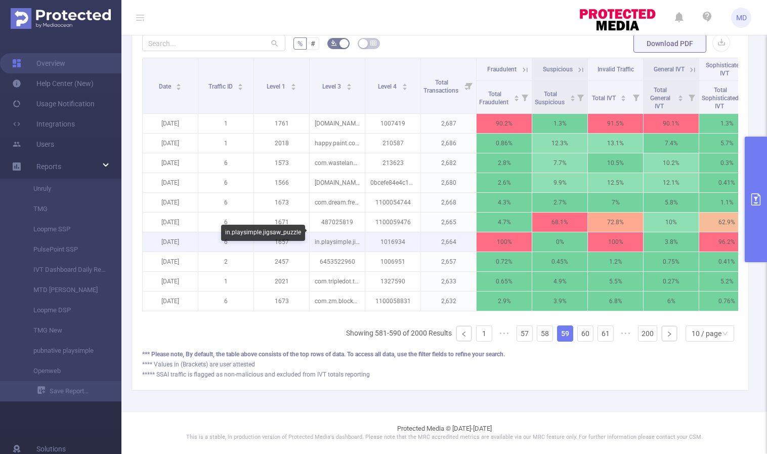
click at [349, 234] on p "in.playsimple.jigsaw_puzzle" at bounding box center [337, 241] width 55 height 19
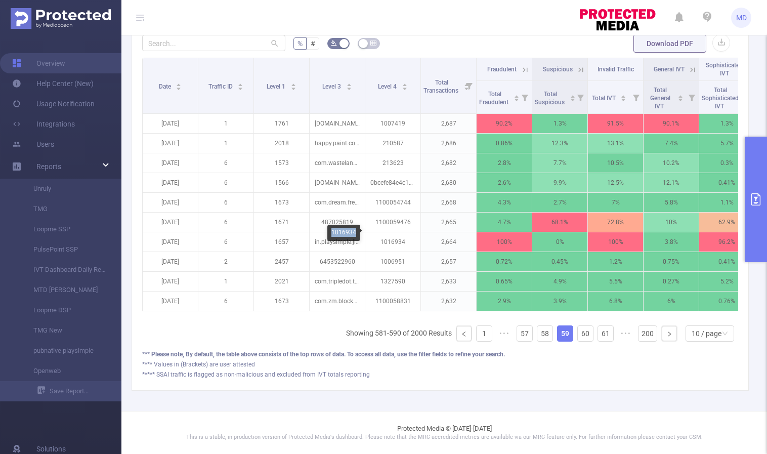
drag, startPoint x: 331, startPoint y: 232, endPoint x: 356, endPoint y: 233, distance: 24.8
click at [356, 233] on div "1016934" at bounding box center [343, 233] width 33 height 16
copy div "1016934"
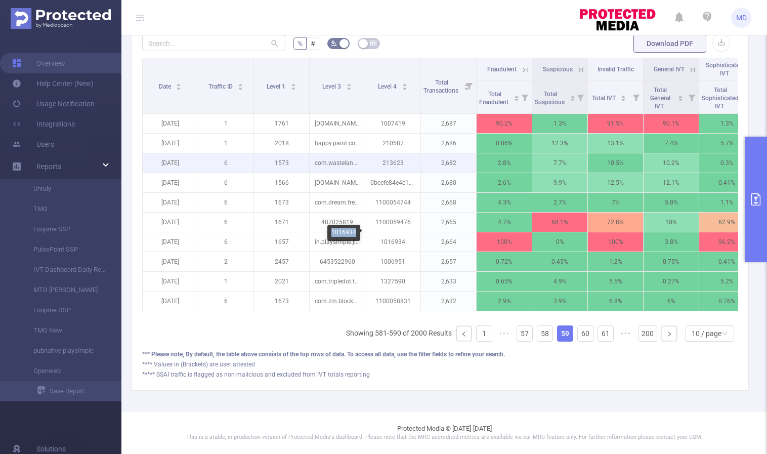
copy div "1016934"
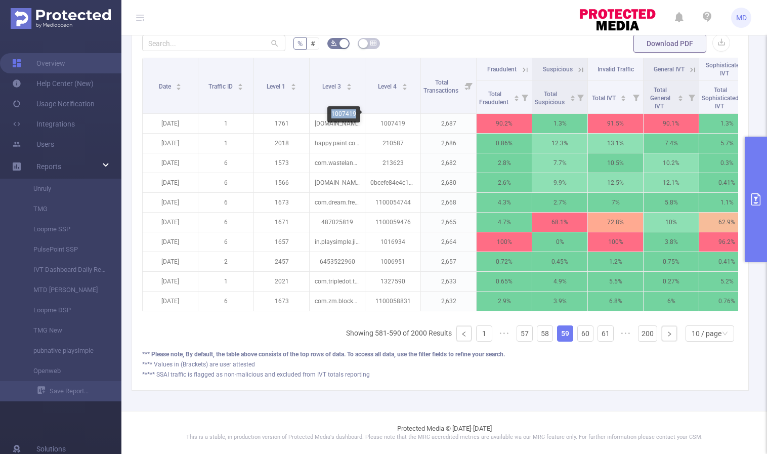
drag, startPoint x: 332, startPoint y: 112, endPoint x: 355, endPoint y: 115, distance: 23.4
click at [355, 115] on div "1007419" at bounding box center [343, 114] width 33 height 16
copy div "1007419"
click at [755, 196] on icon "primary" at bounding box center [756, 199] width 12 height 12
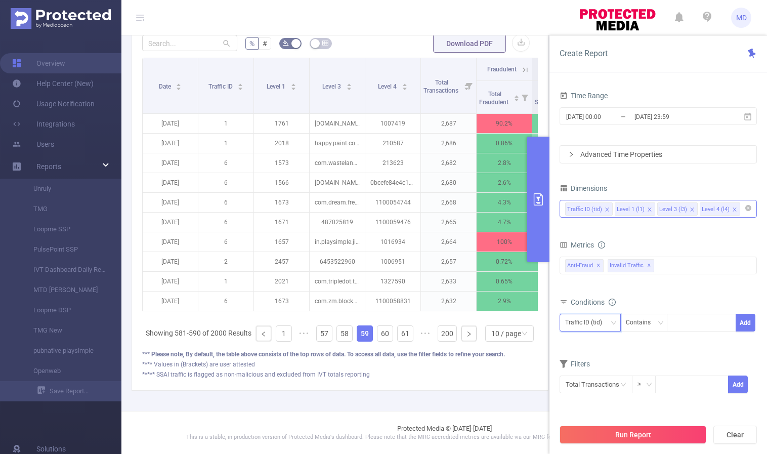
click at [612, 320] on icon "icon: down" at bounding box center [614, 323] width 6 height 6
click at [594, 393] on li "Level 4 (l4)" at bounding box center [589, 392] width 61 height 16
click at [683, 329] on div at bounding box center [701, 322] width 58 height 17
paste input "1007419"
type input "1007419"
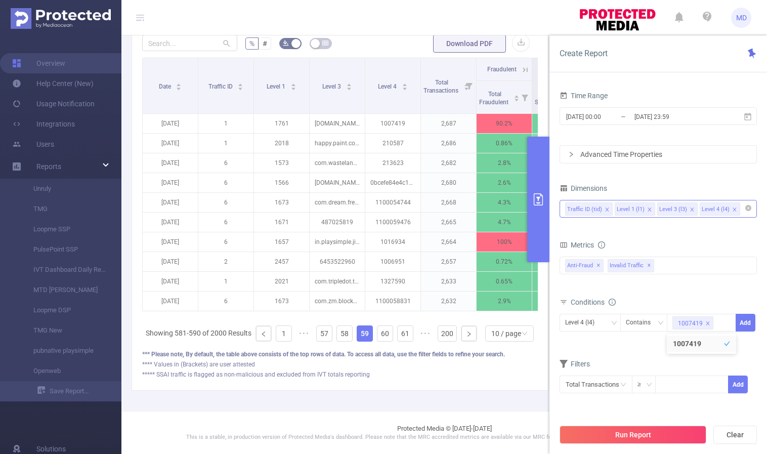
click at [756, 322] on span "Level 4 (l4) Contains 1007419 Add" at bounding box center [657, 323] width 197 height 18
click at [749, 323] on button "Add" at bounding box center [746, 323] width 20 height 18
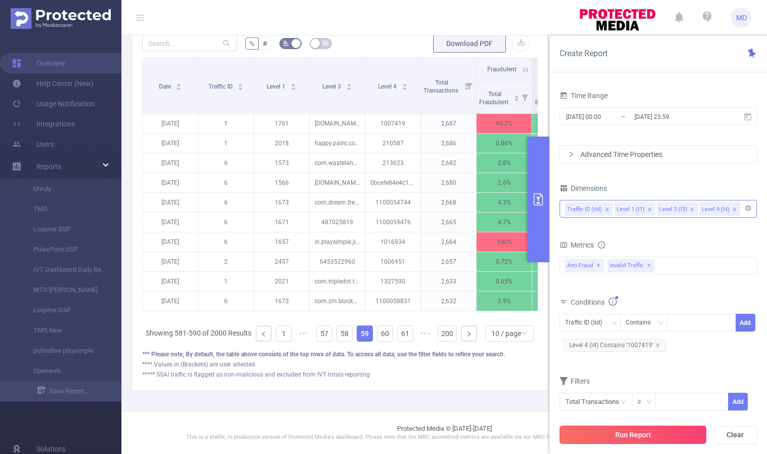
click at [620, 430] on button "Run Report" at bounding box center [632, 434] width 147 height 18
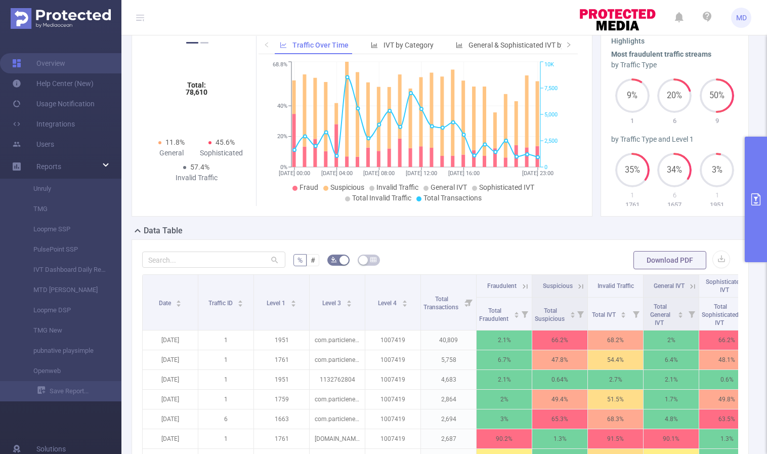
scroll to position [279, 0]
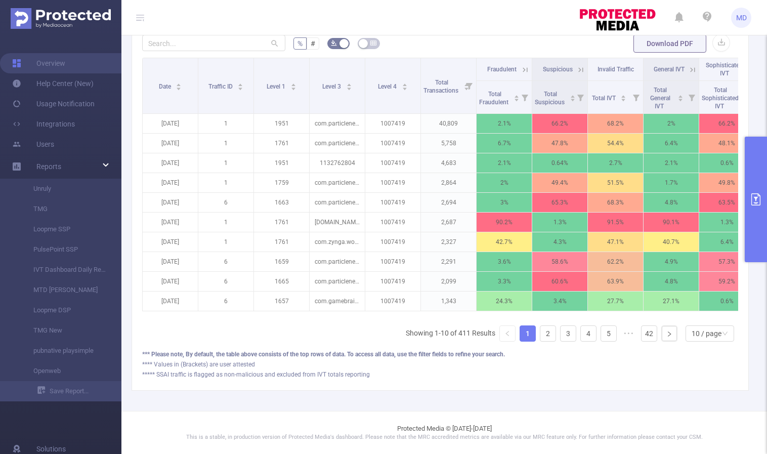
click at [525, 65] on icon at bounding box center [525, 69] width 9 height 9
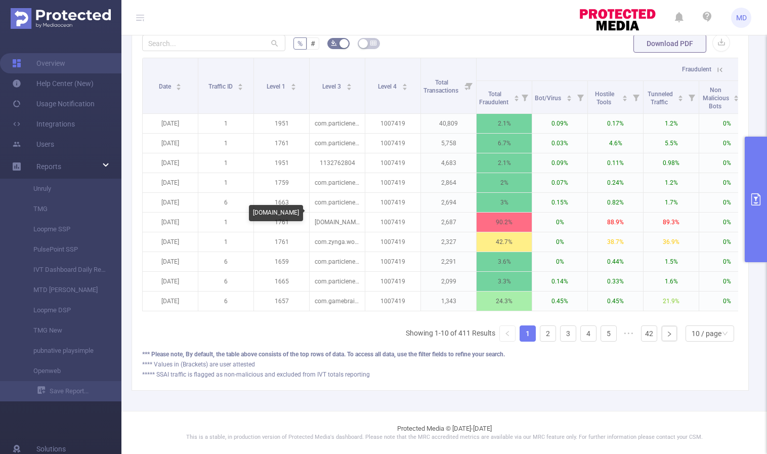
drag, startPoint x: 253, startPoint y: 212, endPoint x: 300, endPoint y: 211, distance: 46.5
click at [300, 211] on div "[DOMAIN_NAME]" at bounding box center [276, 213] width 54 height 16
copy div "[DOMAIN_NAME]"
click at [754, 202] on icon "primary" at bounding box center [755, 199] width 9 height 12
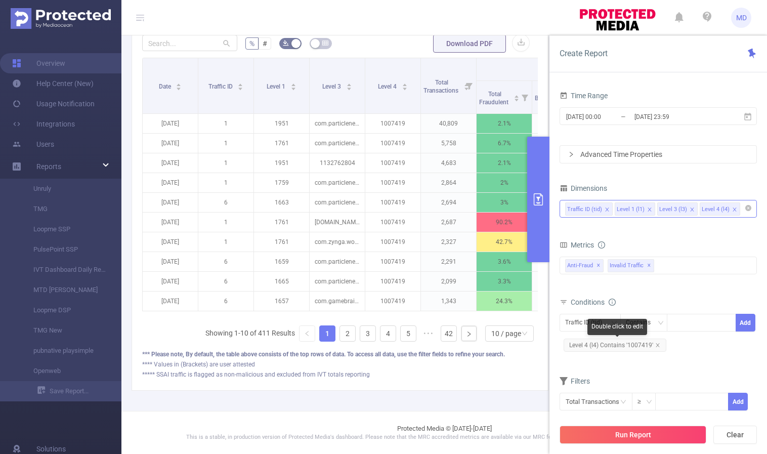
click at [613, 326] on div "Double click to edit" at bounding box center [617, 327] width 60 height 16
click at [611, 316] on div "Traffic ID (tid)" at bounding box center [590, 322] width 50 height 17
click at [601, 381] on li "Level 3 (l3)" at bounding box center [589, 376] width 61 height 16
click at [698, 319] on div at bounding box center [701, 322] width 58 height 17
paste input "[DOMAIN_NAME]"
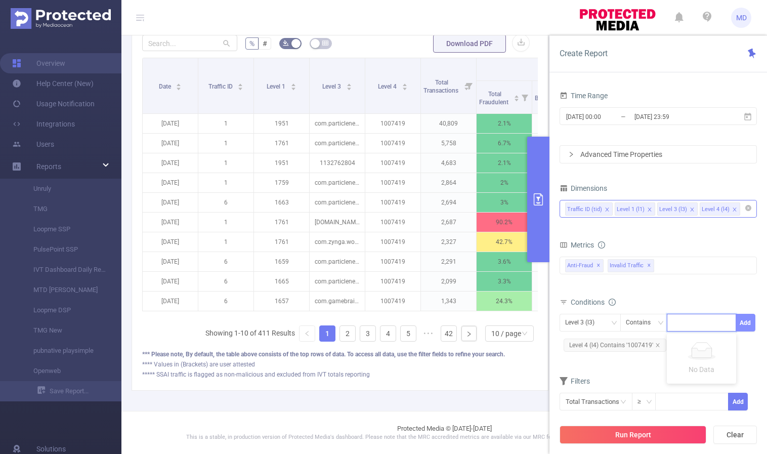
type input "[DOMAIN_NAME]"
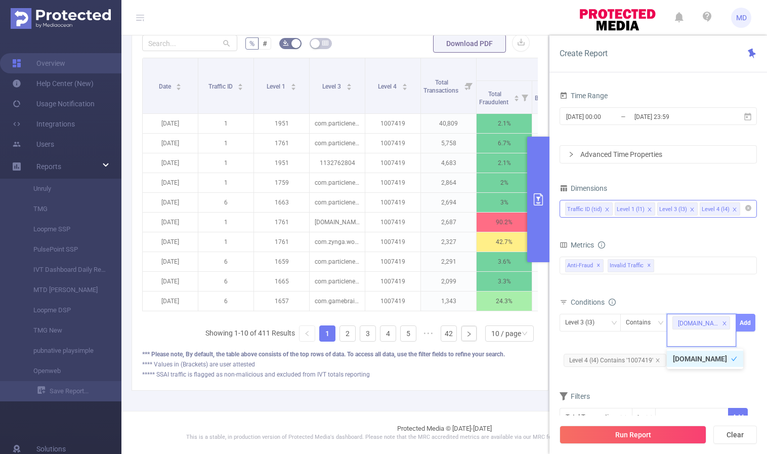
click at [747, 321] on button "Add" at bounding box center [746, 323] width 20 height 18
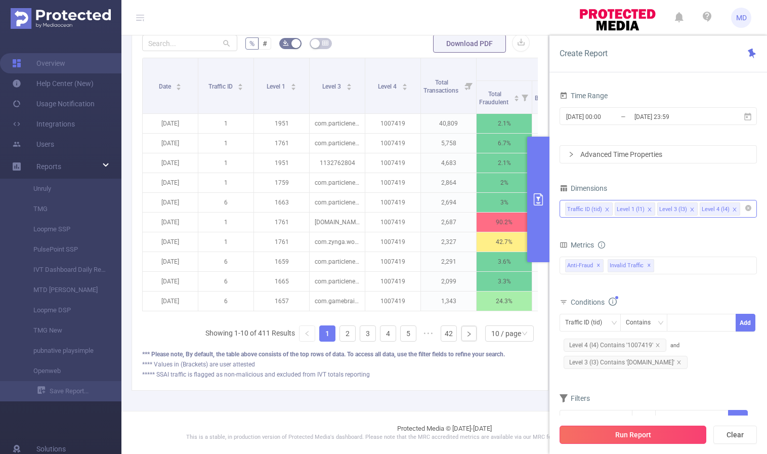
click at [640, 437] on button "Run Report" at bounding box center [632, 434] width 147 height 18
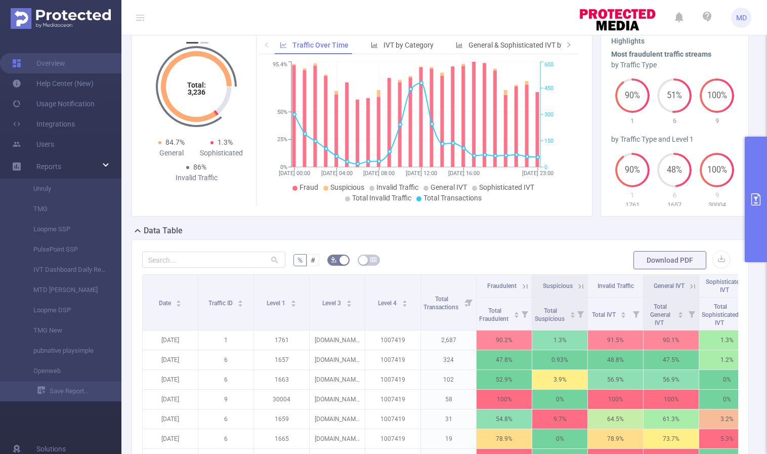
click at [521, 287] on icon at bounding box center [525, 286] width 9 height 9
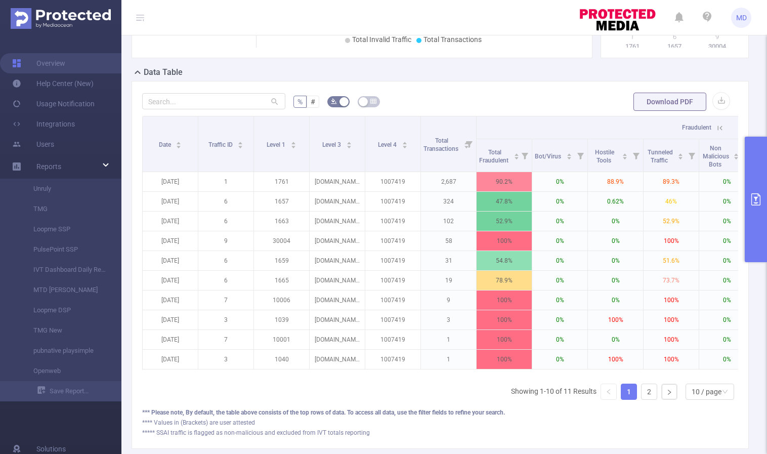
scroll to position [220, 0]
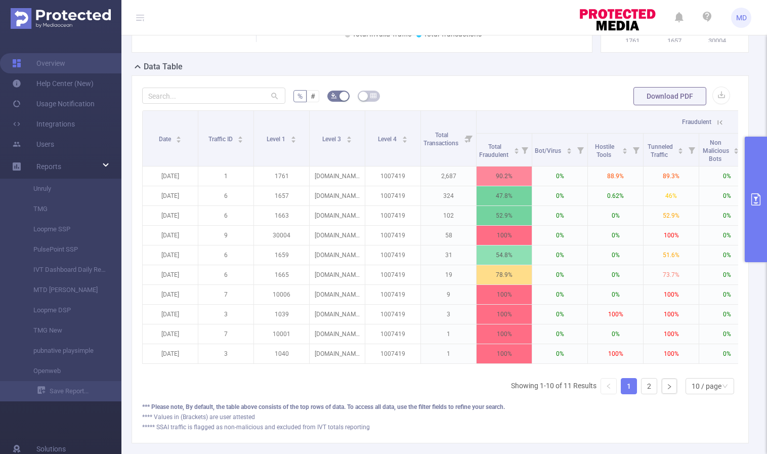
click at [718, 122] on icon at bounding box center [720, 122] width 5 height 5
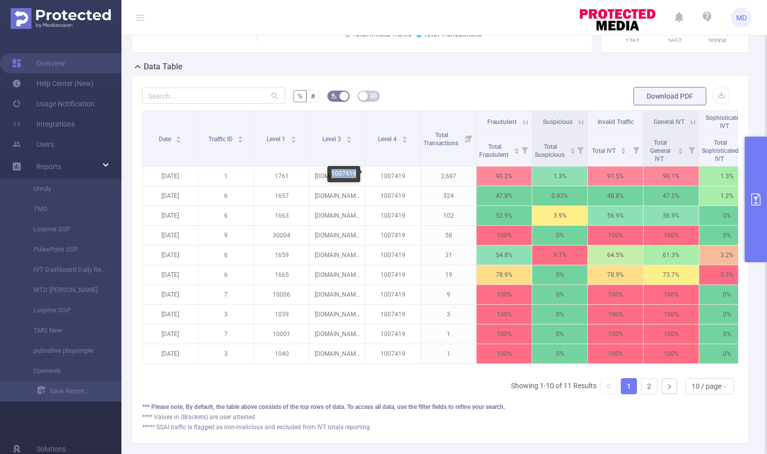
drag, startPoint x: 331, startPoint y: 173, endPoint x: 355, endPoint y: 172, distance: 23.8
click at [355, 172] on div "1007419" at bounding box center [343, 174] width 33 height 16
copy div "1007419"
drag, startPoint x: 254, startPoint y: 174, endPoint x: 299, endPoint y: 176, distance: 45.6
click at [299, 176] on div "[DOMAIN_NAME]" at bounding box center [276, 174] width 54 height 16
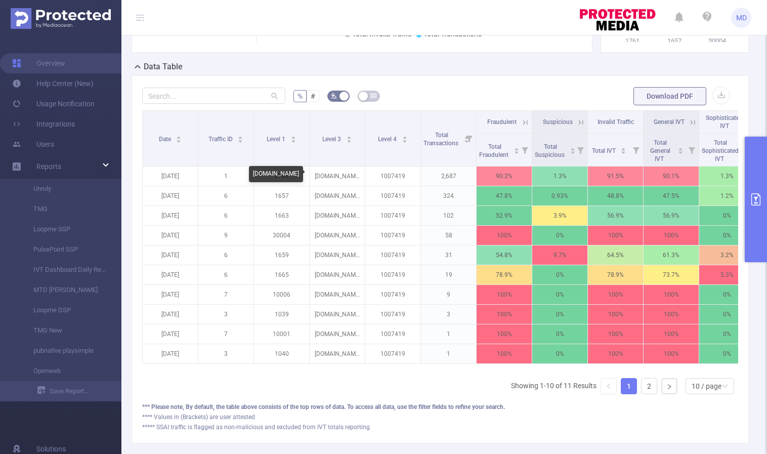
copy div "[DOMAIN_NAME]"
drag, startPoint x: 332, startPoint y: 173, endPoint x: 355, endPoint y: 175, distance: 22.8
click at [355, 175] on div "1007419" at bounding box center [343, 174] width 33 height 16
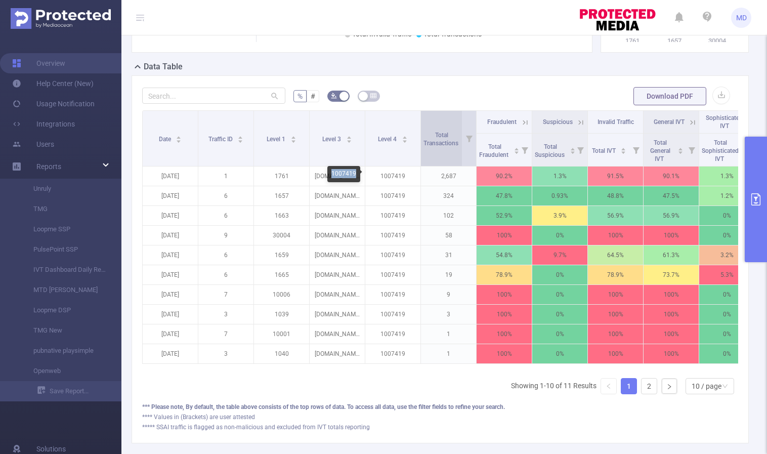
copy div "1007419"
click at [758, 198] on icon "primary" at bounding box center [756, 199] width 12 height 12
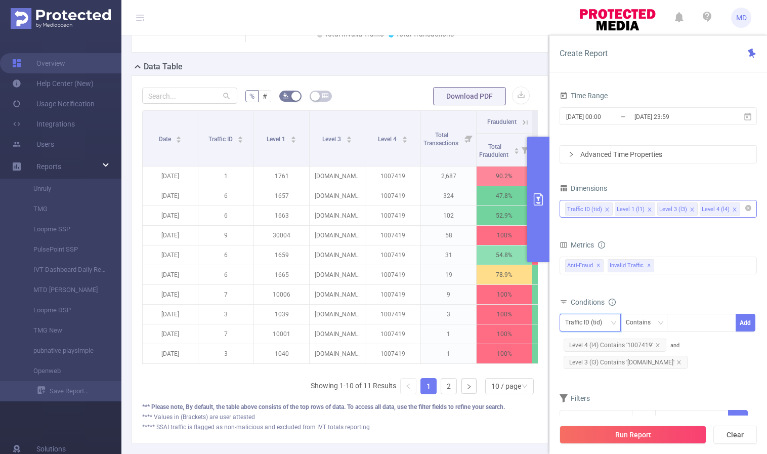
click at [592, 324] on div "Traffic ID (tid)" at bounding box center [587, 322] width 44 height 17
click at [599, 348] on li "Traffic ID (tid)" at bounding box center [589, 343] width 61 height 16
click at [697, 328] on div at bounding box center [701, 322] width 58 height 17
type input "1"
click at [748, 323] on button "Add" at bounding box center [746, 323] width 20 height 18
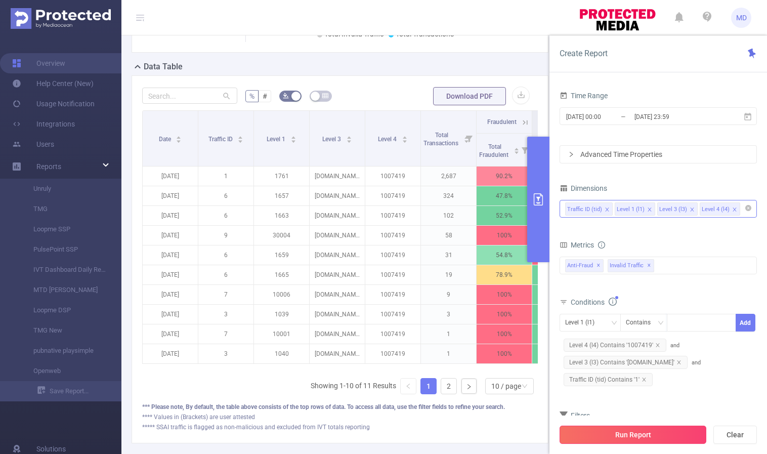
click at [630, 440] on button "Run Report" at bounding box center [632, 434] width 147 height 18
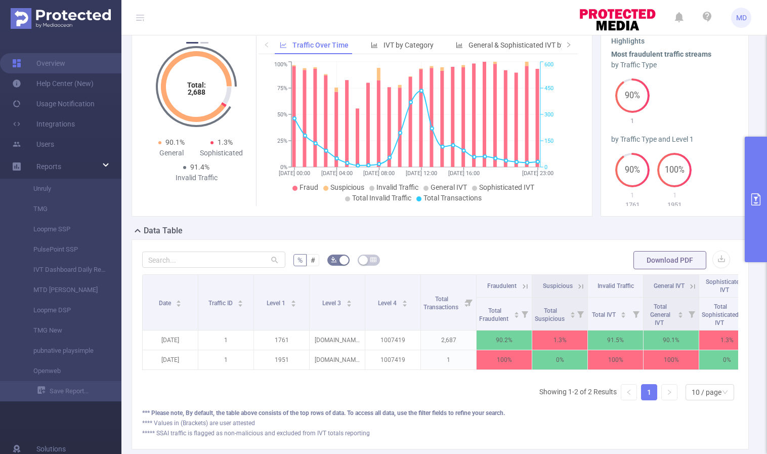
click at [525, 286] on icon at bounding box center [525, 286] width 9 height 9
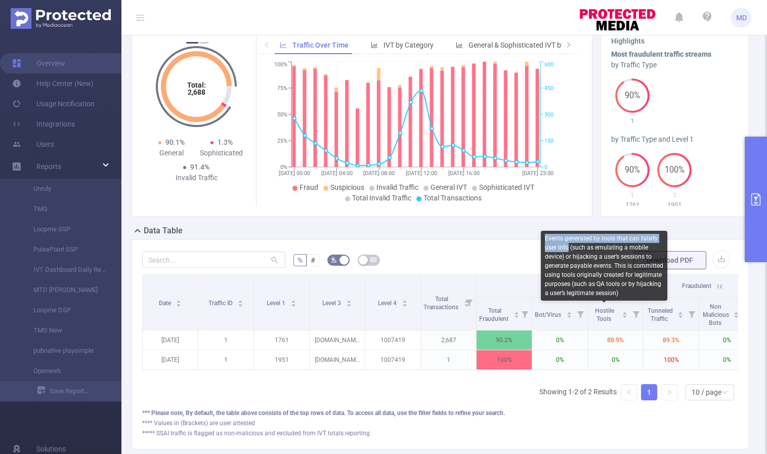
drag, startPoint x: 544, startPoint y: 239, endPoint x: 568, endPoint y: 250, distance: 25.6
click at [568, 250] on div "Events generated by tools that can falsify user info (such as emulating a mobil…" at bounding box center [604, 266] width 126 height 70
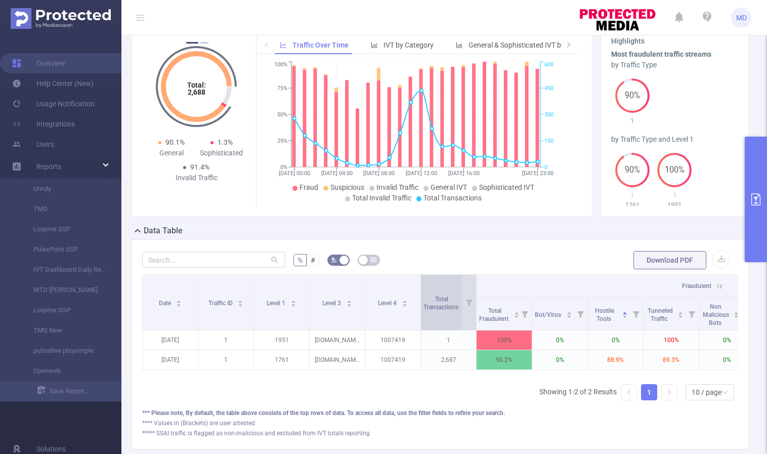
click at [449, 296] on span "Total Transactions" at bounding box center [441, 302] width 36 height 18
click at [439, 307] on span "Total Transactions" at bounding box center [441, 302] width 36 height 15
